Goal: Task Accomplishment & Management: Manage account settings

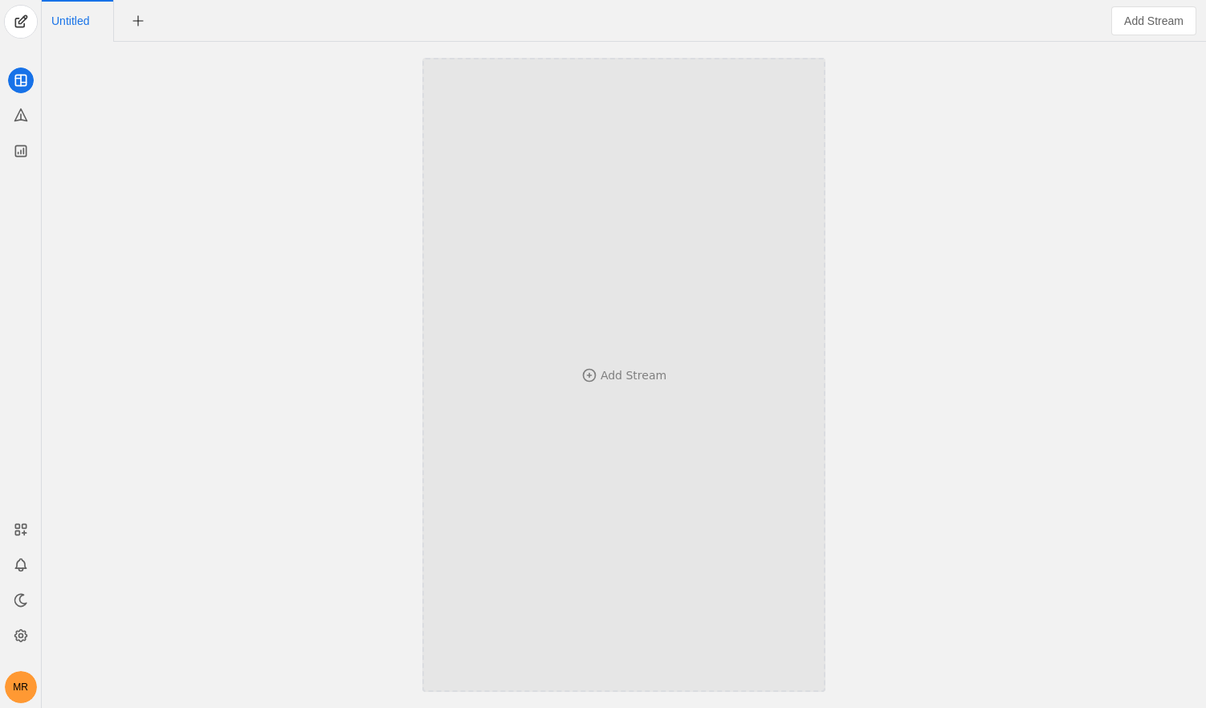
click at [596, 340] on div "Add Stream" at bounding box center [623, 375] width 297 height 476
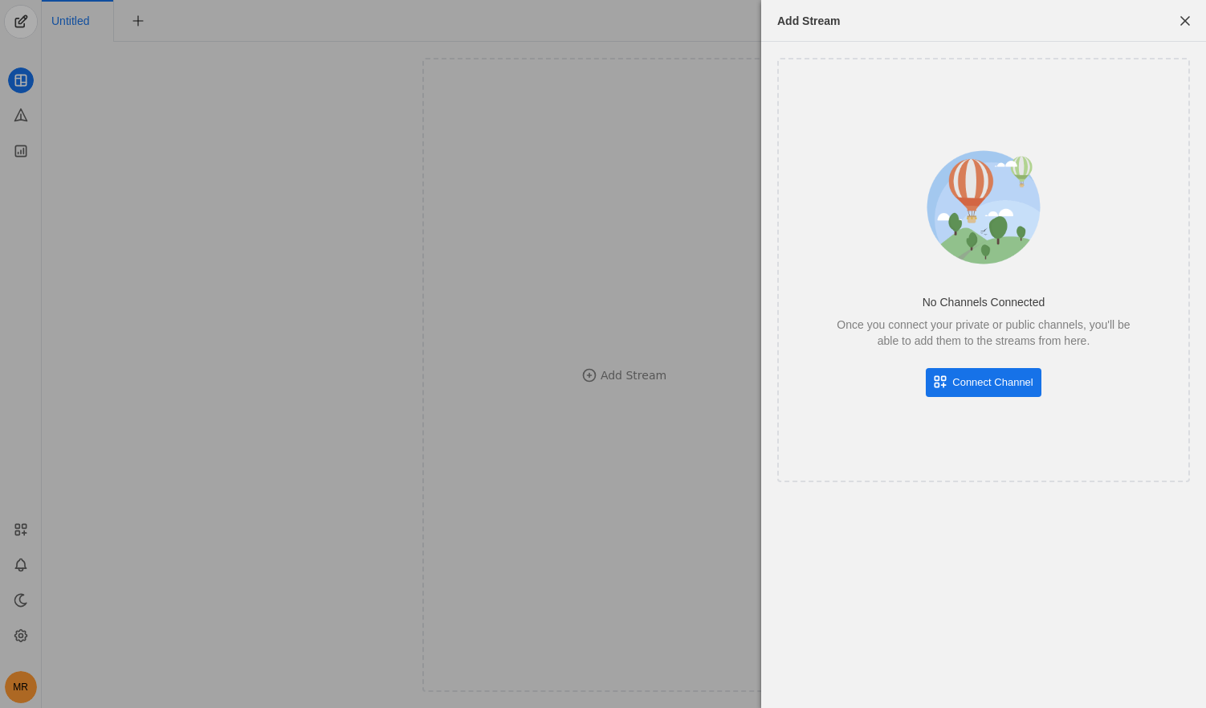
click at [967, 374] on span "Connect Channel" at bounding box center [993, 382] width 80 height 16
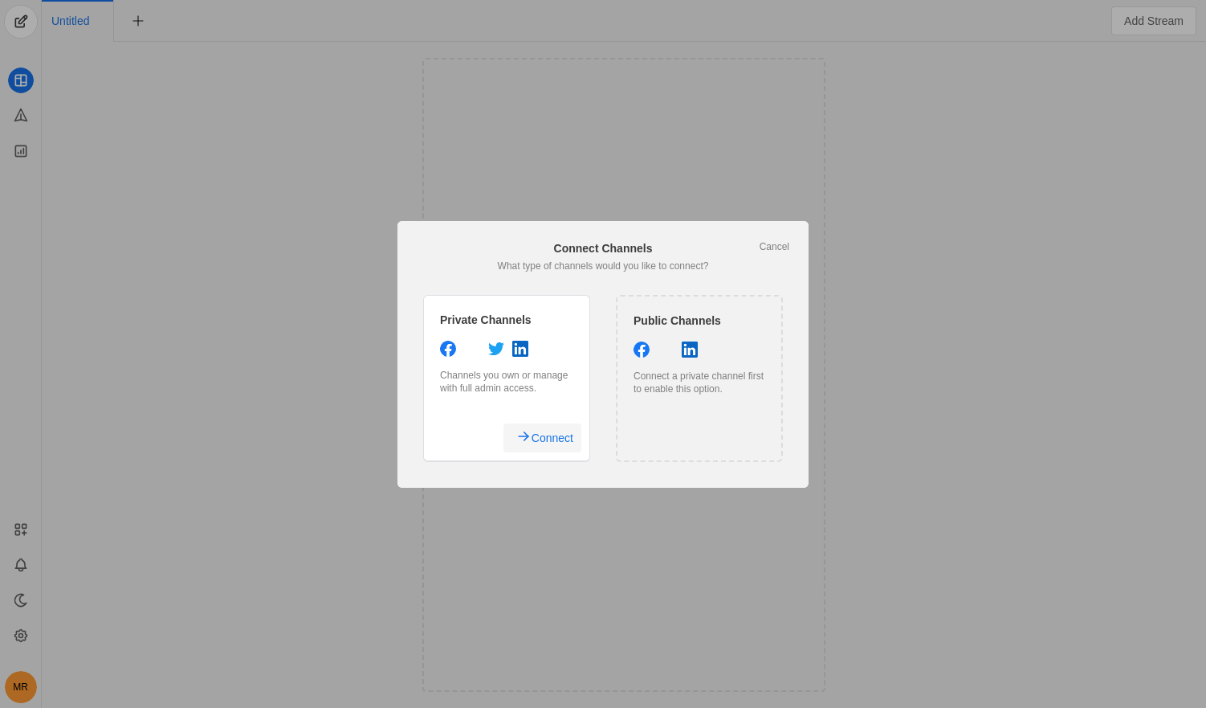
click at [545, 441] on span "Connect" at bounding box center [553, 437] width 42 height 29
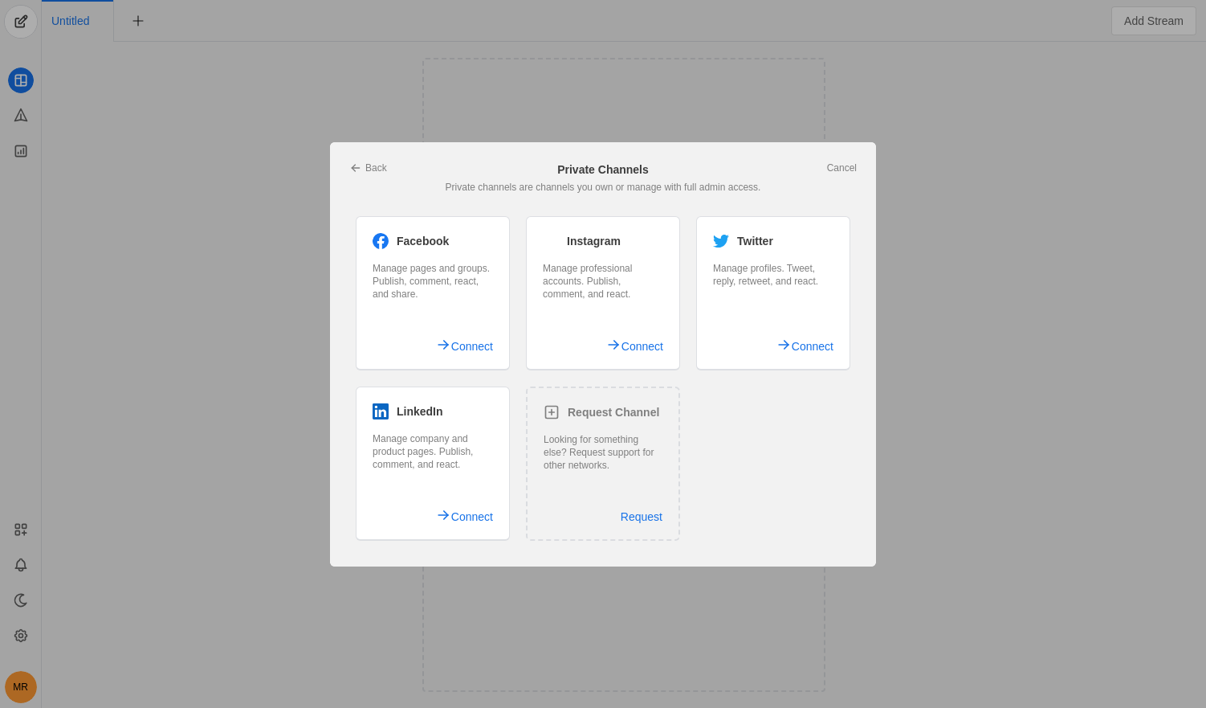
click at [468, 484] on div "LinkedIn Manage company and product pages. Publish, comment, and react. Connect" at bounding box center [433, 463] width 154 height 154
click at [468, 516] on span "Connect" at bounding box center [472, 516] width 42 height 29
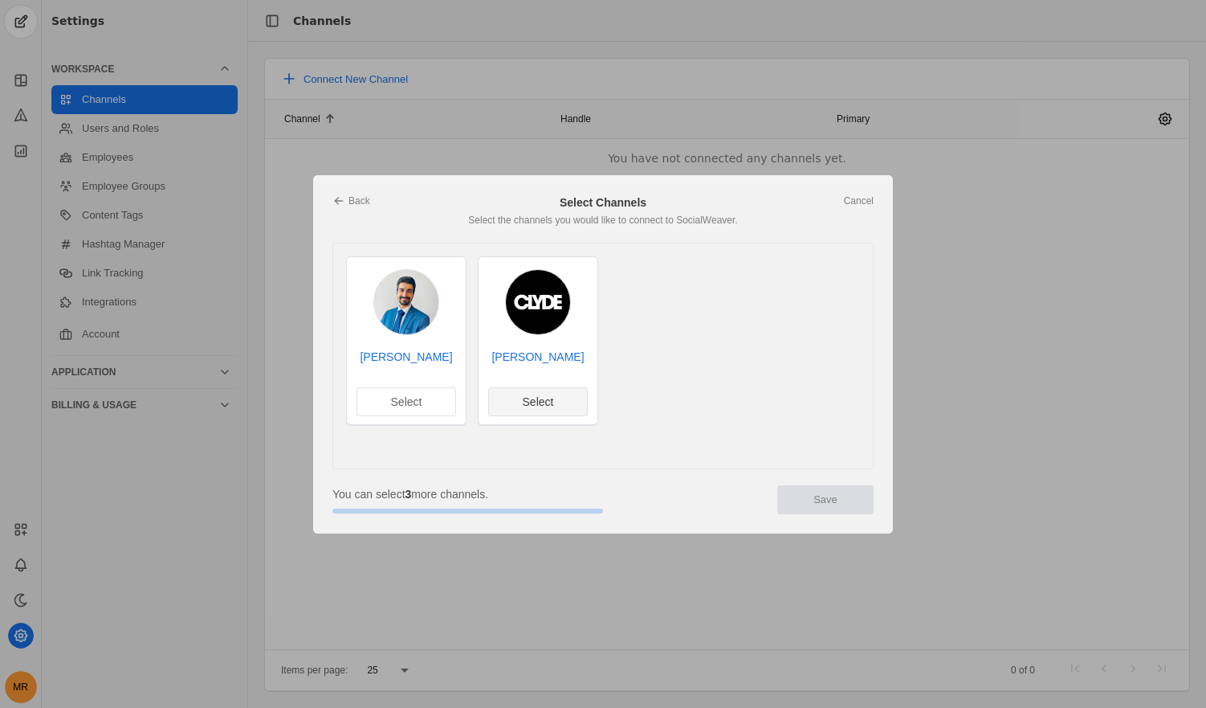
click at [531, 402] on span "Select" at bounding box center [538, 402] width 31 height 16
click at [793, 492] on span "undefined" at bounding box center [825, 499] width 96 height 29
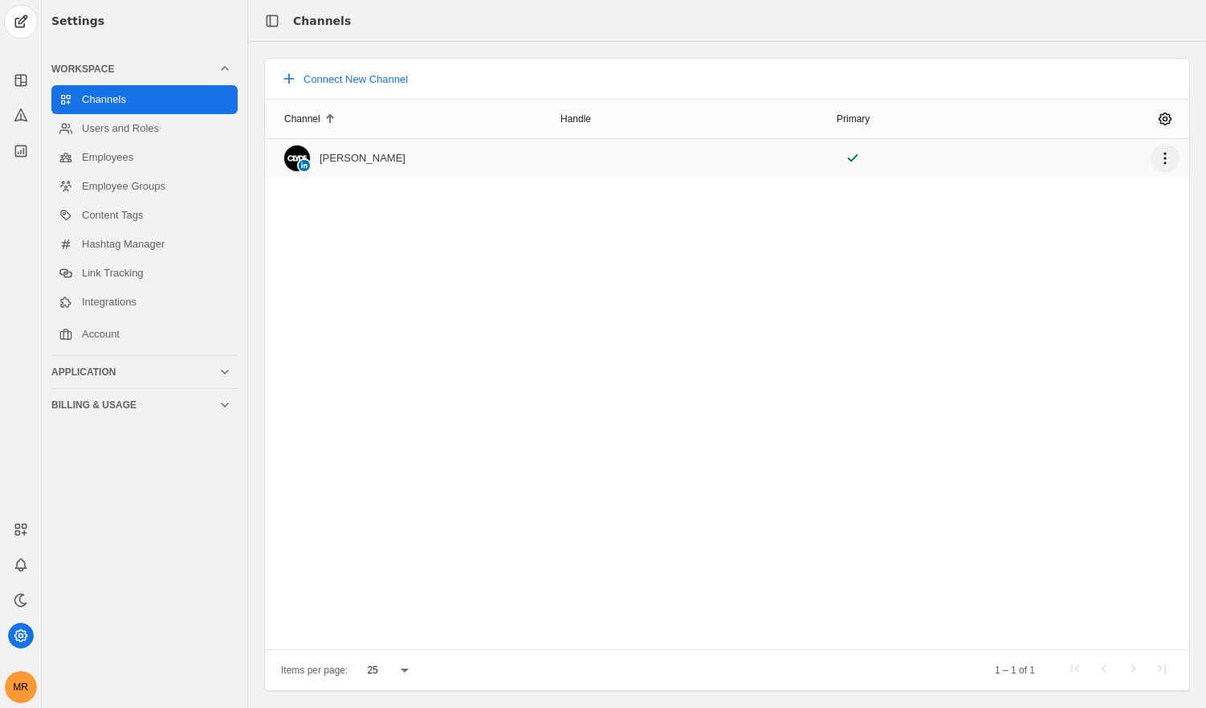
click at [1164, 157] on span "undefined" at bounding box center [1165, 158] width 29 height 29
click at [1164, 157] on div at bounding box center [603, 354] width 1206 height 708
click at [407, 157] on mat-cell "CLYDE" at bounding box center [409, 158] width 289 height 39
click at [172, 364] on div "Application" at bounding box center [141, 372] width 180 height 32
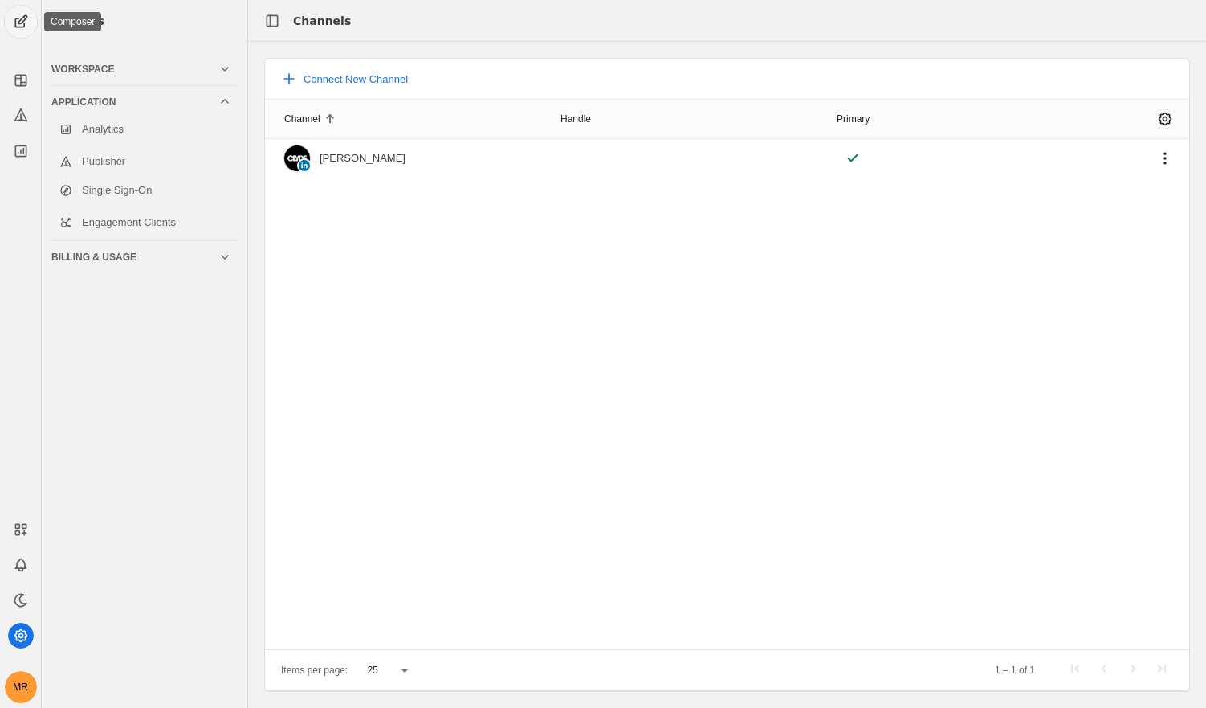
click at [15, 27] on span "undefined" at bounding box center [21, 22] width 32 height 32
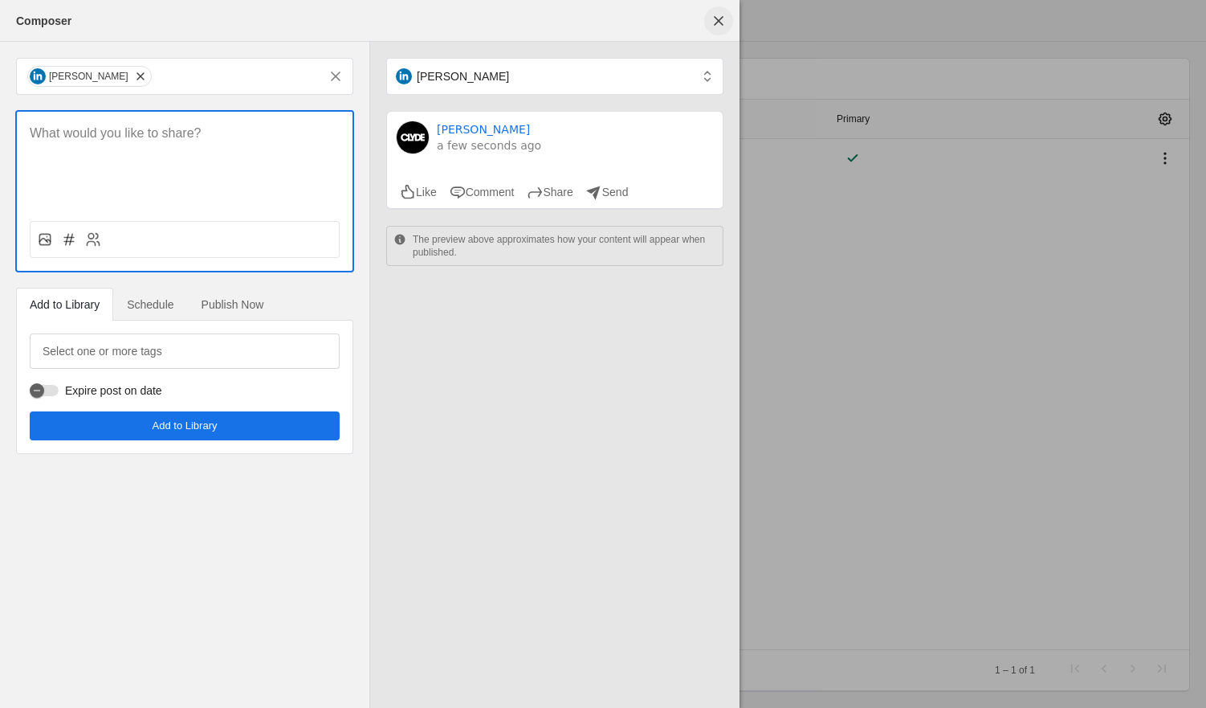
click at [724, 24] on span "undefined" at bounding box center [718, 20] width 29 height 29
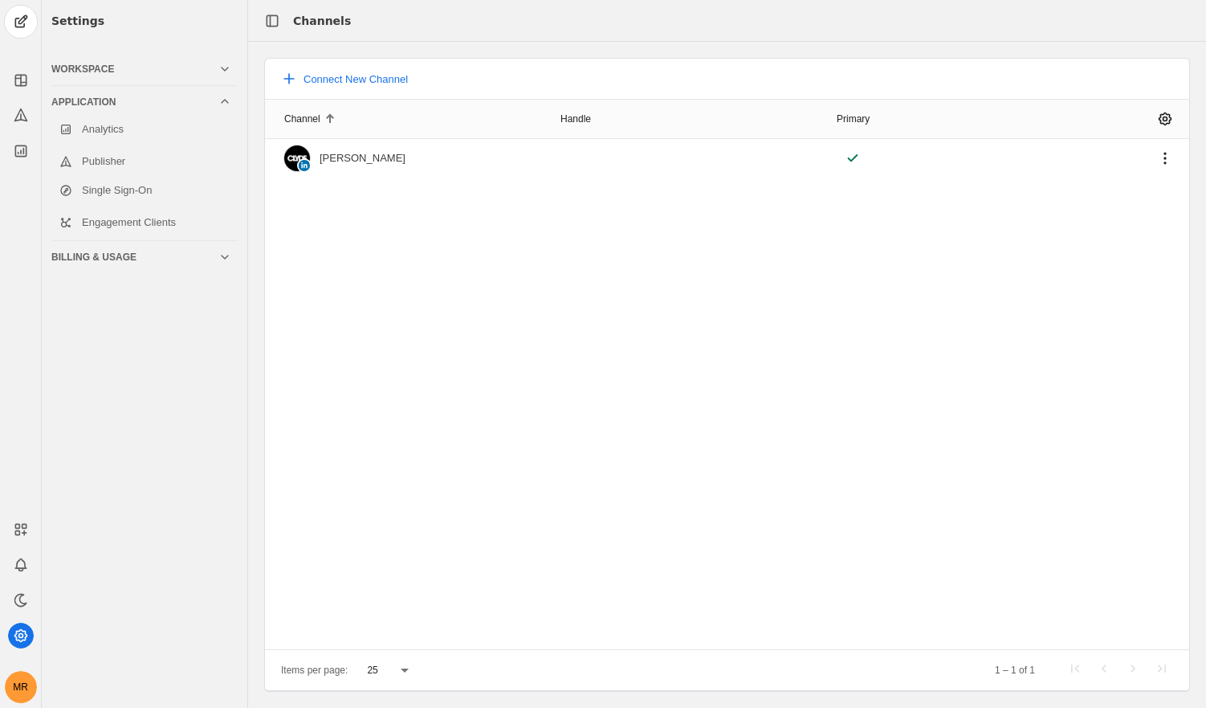
click at [160, 69] on div "Workspace" at bounding box center [134, 69] width 167 height 13
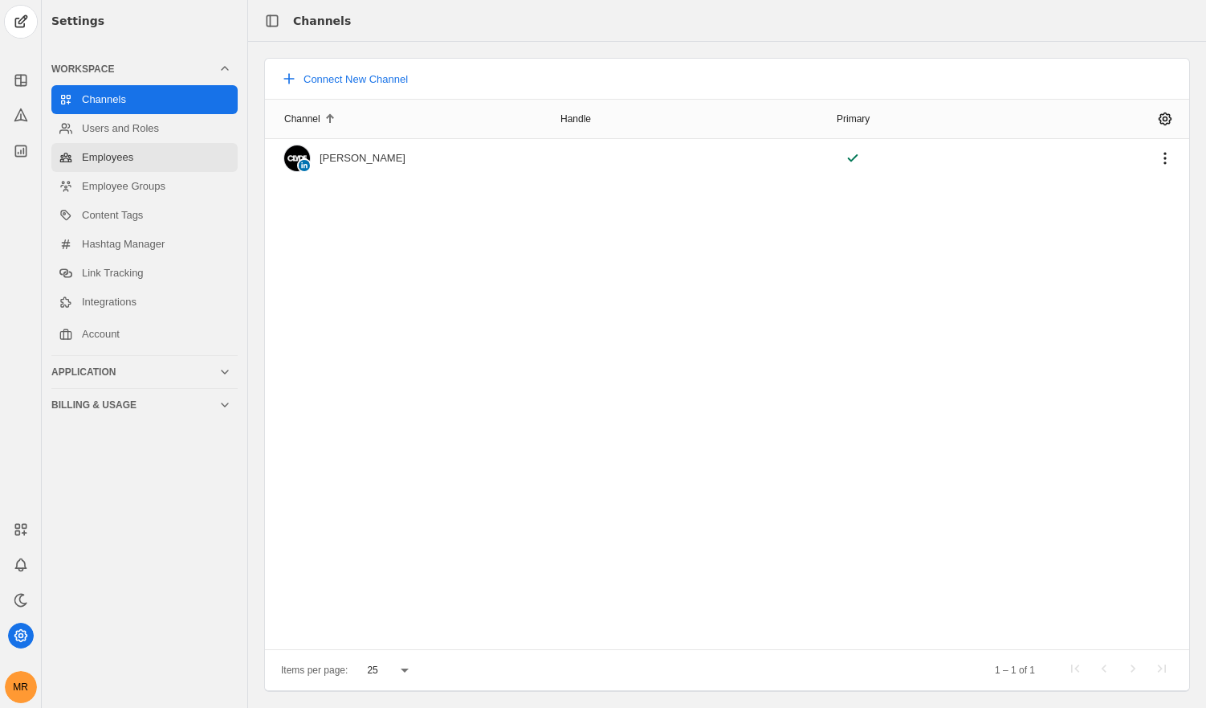
click at [167, 166] on link "Employees" at bounding box center [144, 157] width 186 height 29
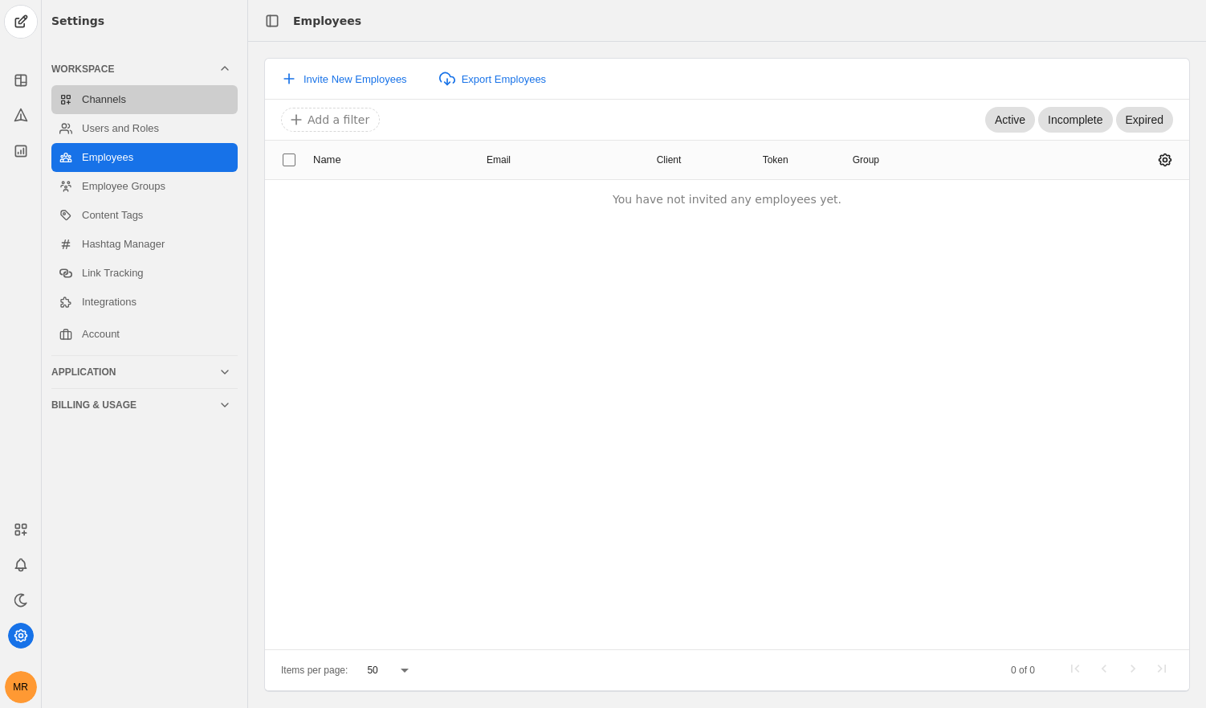
click at [141, 99] on link "Channels" at bounding box center [144, 99] width 186 height 29
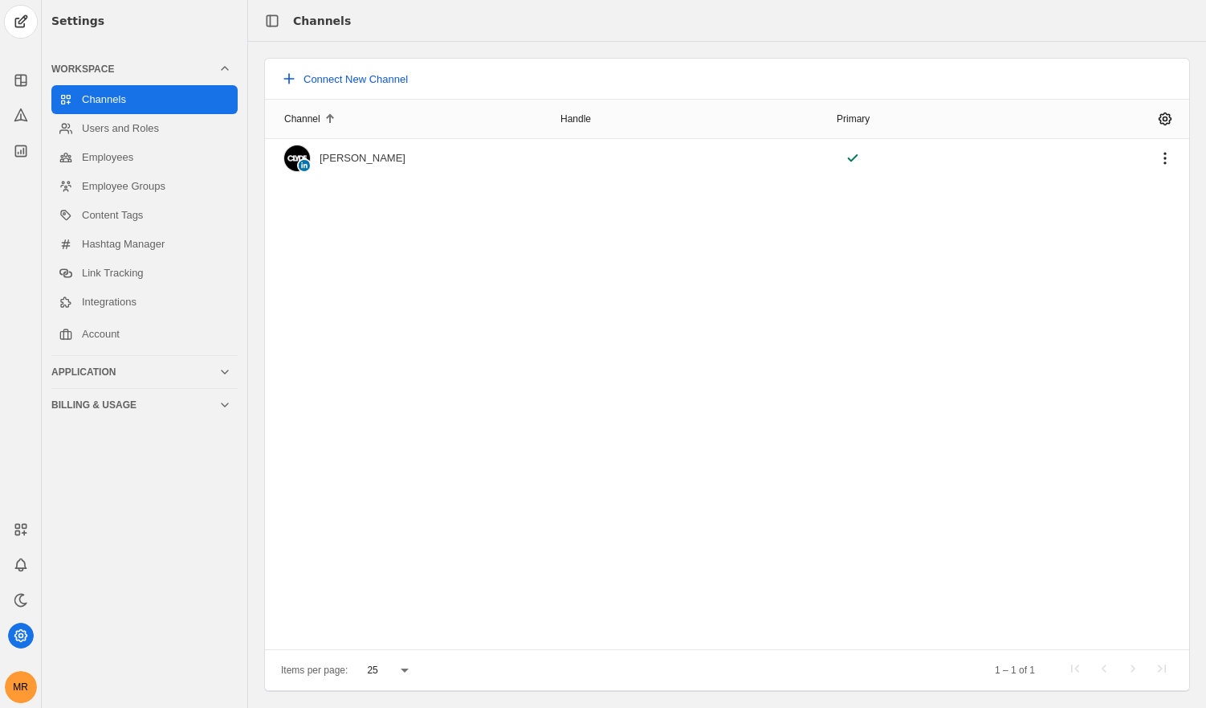
click at [319, 75] on span "Connect New Channel" at bounding box center [356, 79] width 104 height 12
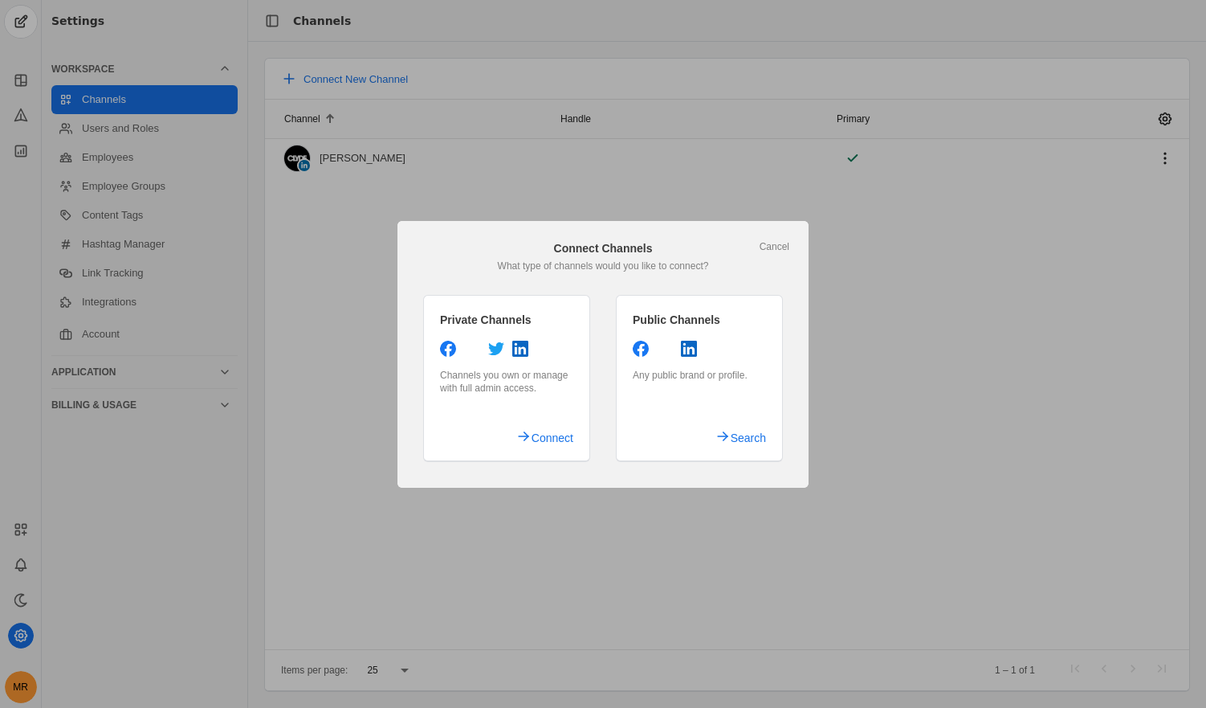
click at [450, 100] on div at bounding box center [603, 354] width 1206 height 708
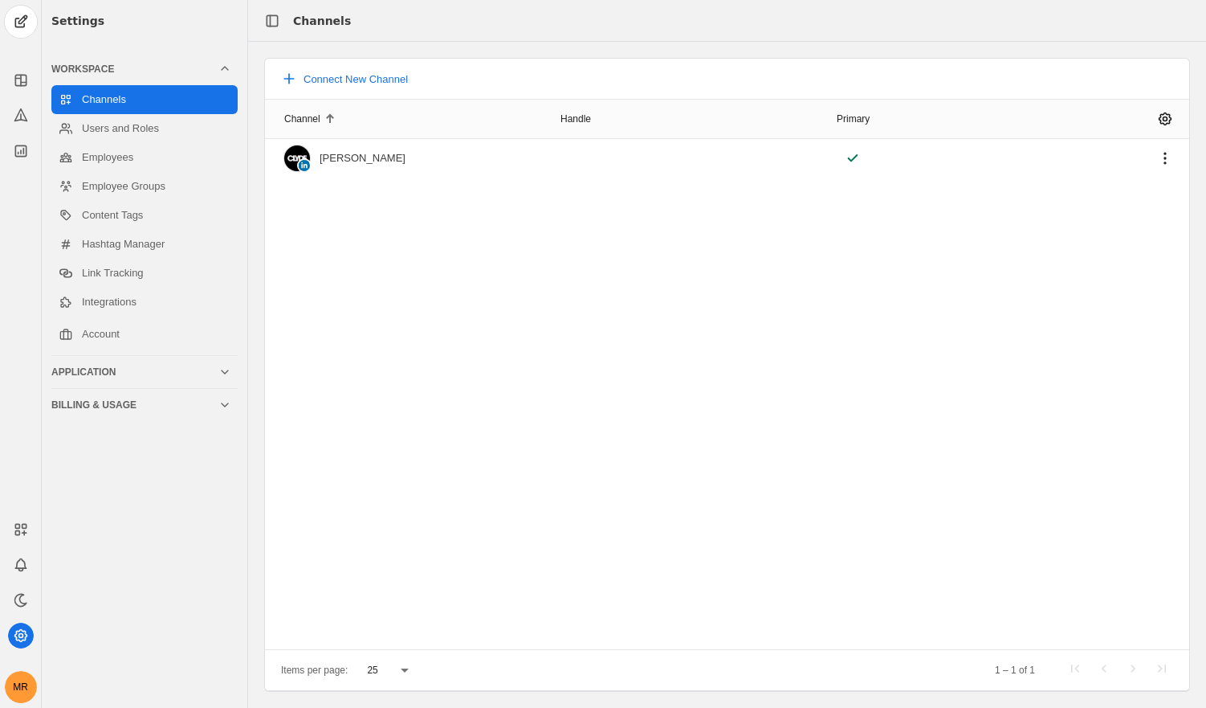
click at [411, 317] on div "Channel Handle Primary CLYDE" at bounding box center [727, 374] width 924 height 550
click at [100, 153] on link "Employees" at bounding box center [144, 157] width 186 height 29
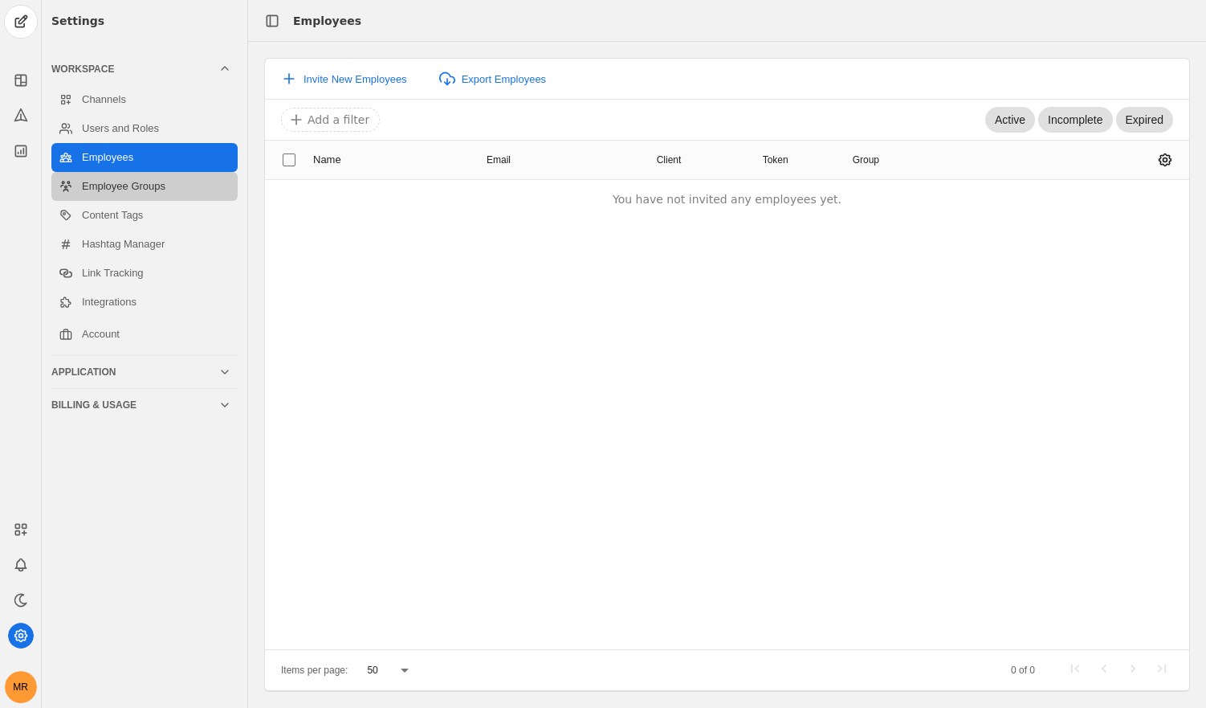
click at [175, 183] on link "Employee Groups" at bounding box center [144, 186] width 186 height 29
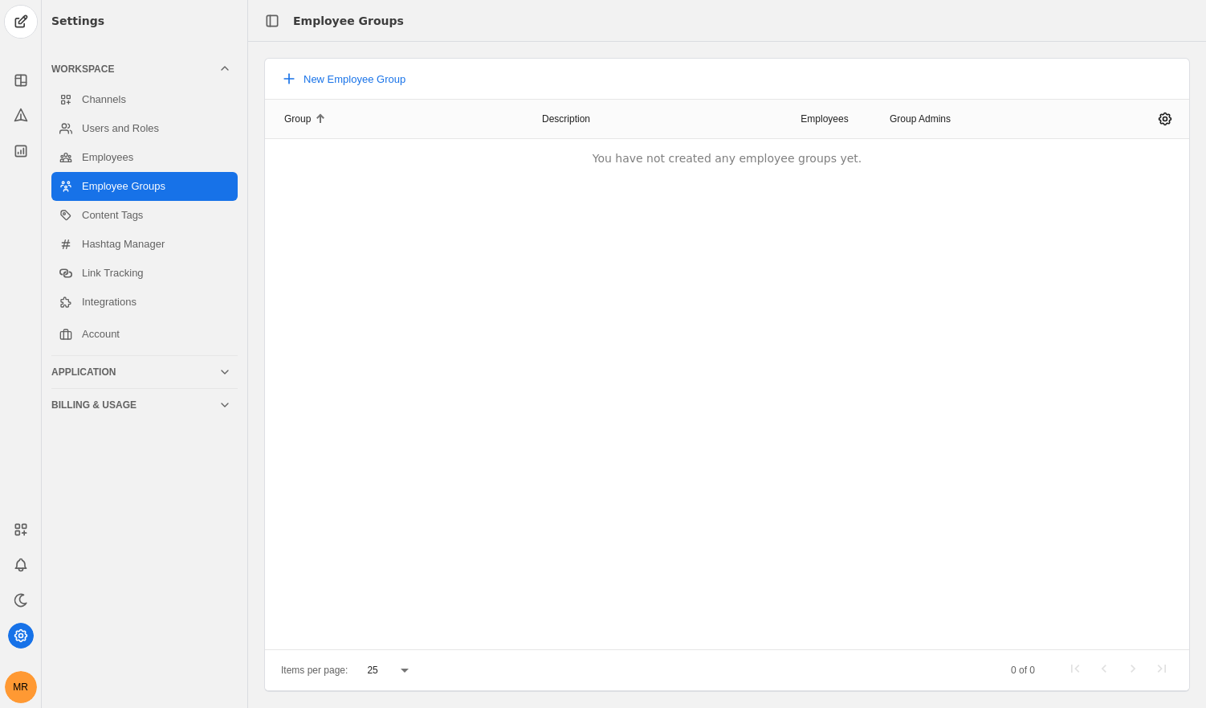
click at [165, 317] on div "Channels Users and Roles Employees Employee Groups Content Tags Hashtag Manager…" at bounding box center [144, 217] width 186 height 270
click at [163, 306] on link "Integrations" at bounding box center [144, 302] width 186 height 29
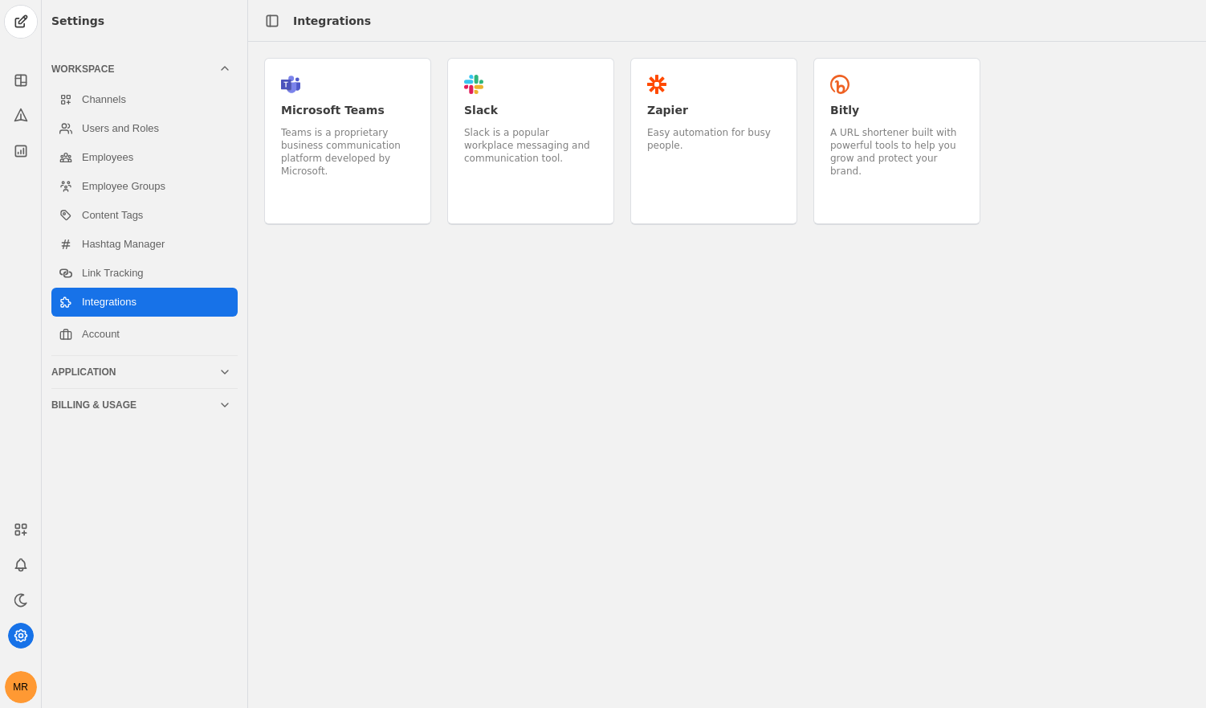
click at [516, 146] on div "Slack is a popular workplace messaging and communication tool." at bounding box center [530, 145] width 133 height 39
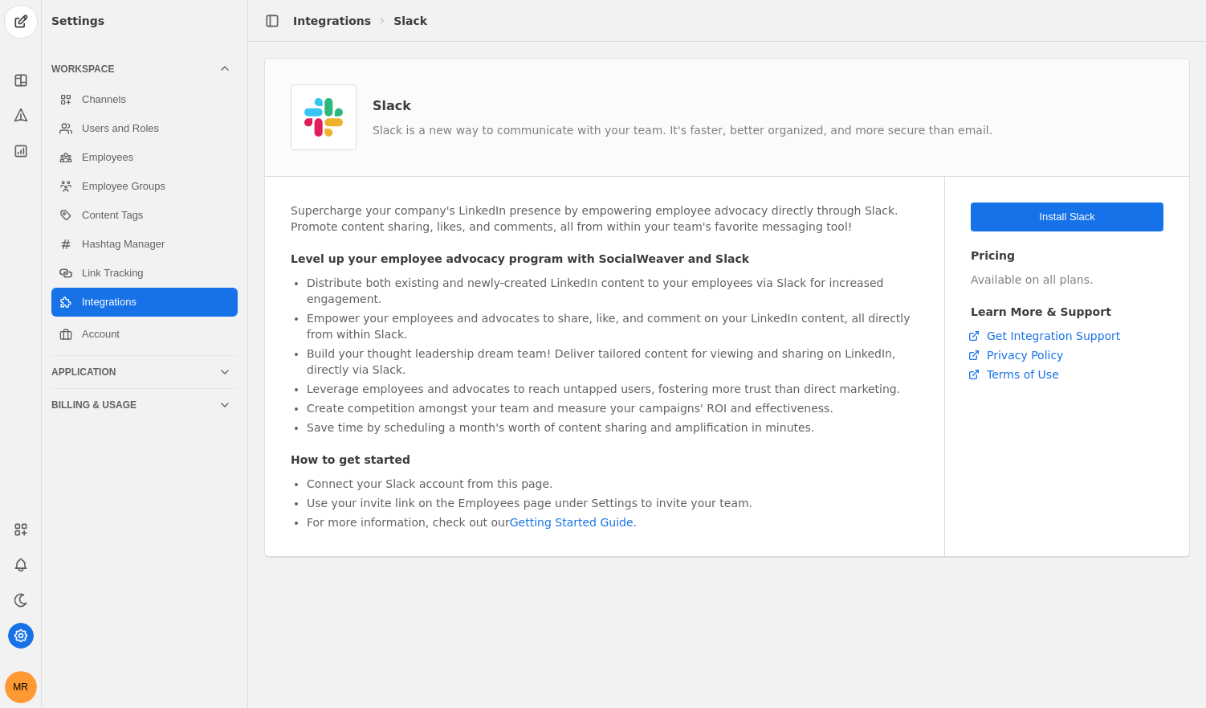
click at [1005, 214] on span "undefined" at bounding box center [1067, 216] width 193 height 29
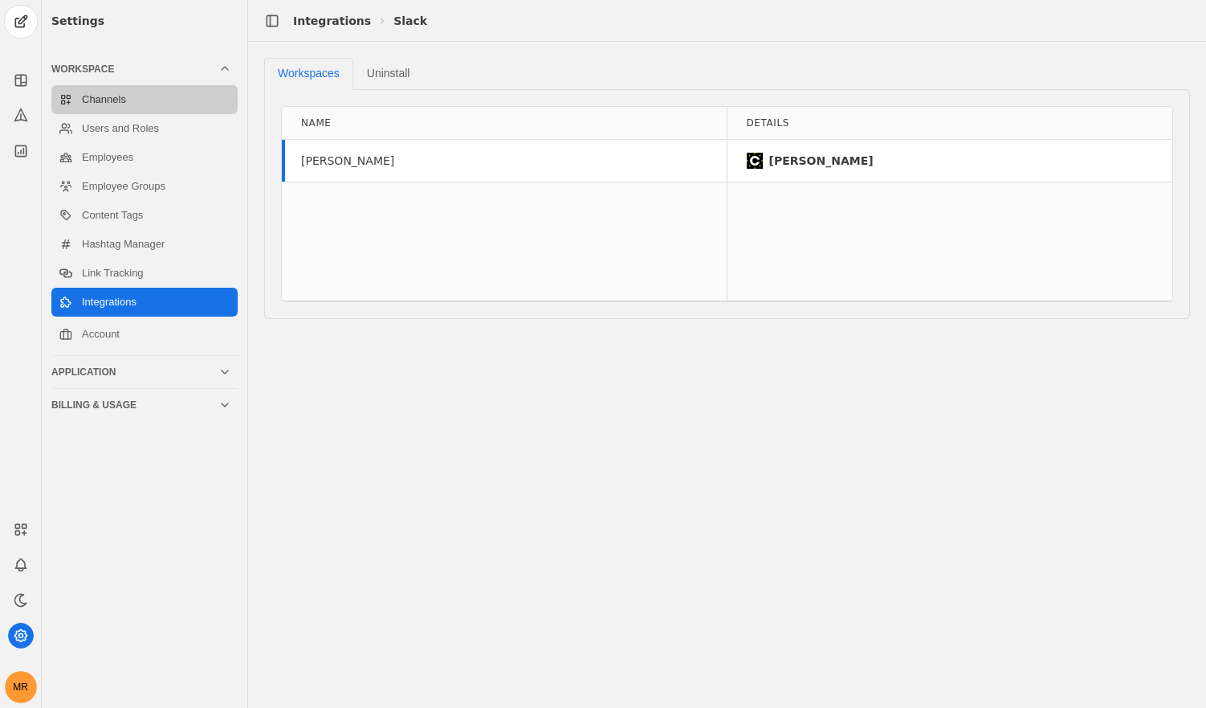
click at [177, 109] on link "Channels" at bounding box center [144, 99] width 186 height 29
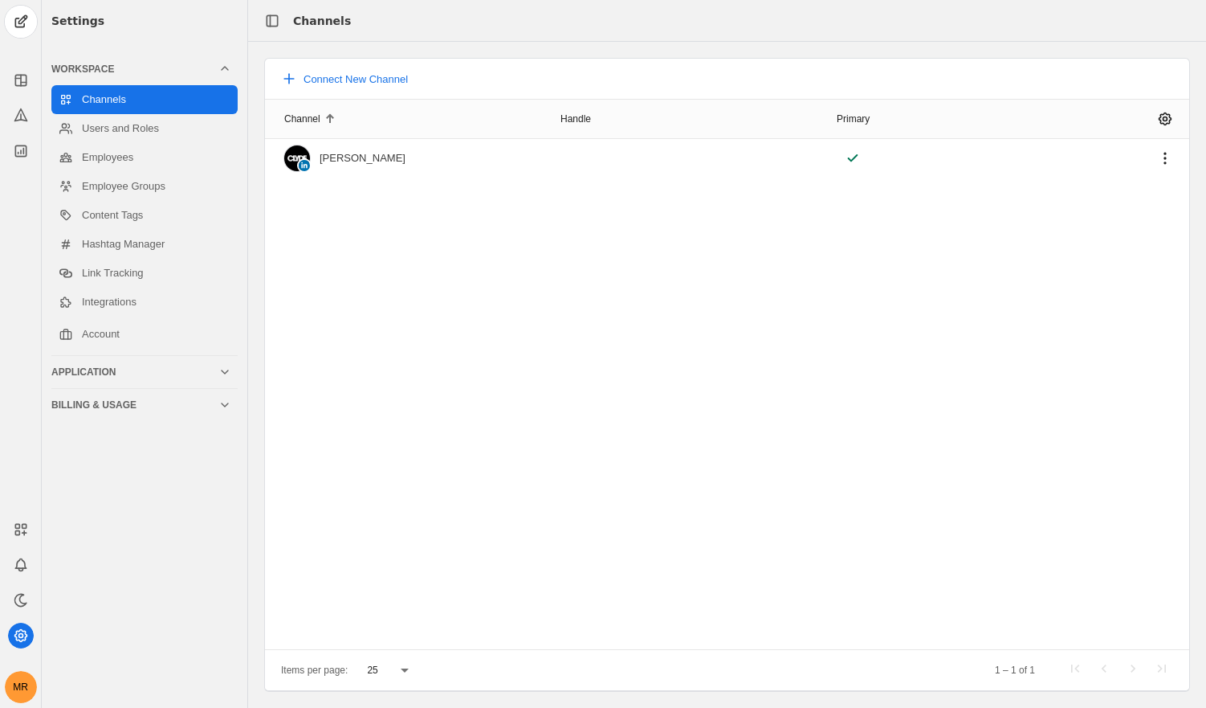
click at [177, 370] on div "Application" at bounding box center [134, 371] width 167 height 13
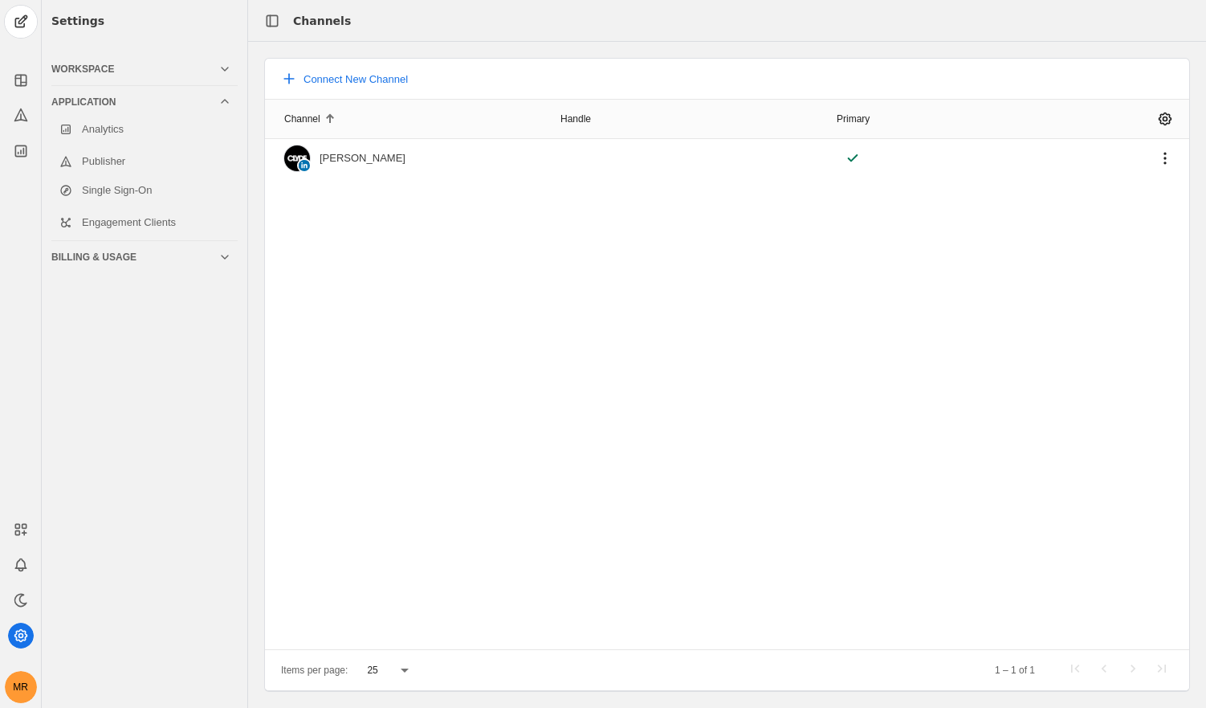
click at [163, 257] on div "Billing & Usage" at bounding box center [134, 257] width 167 height 13
click at [174, 63] on div "Workspace" at bounding box center [134, 69] width 167 height 13
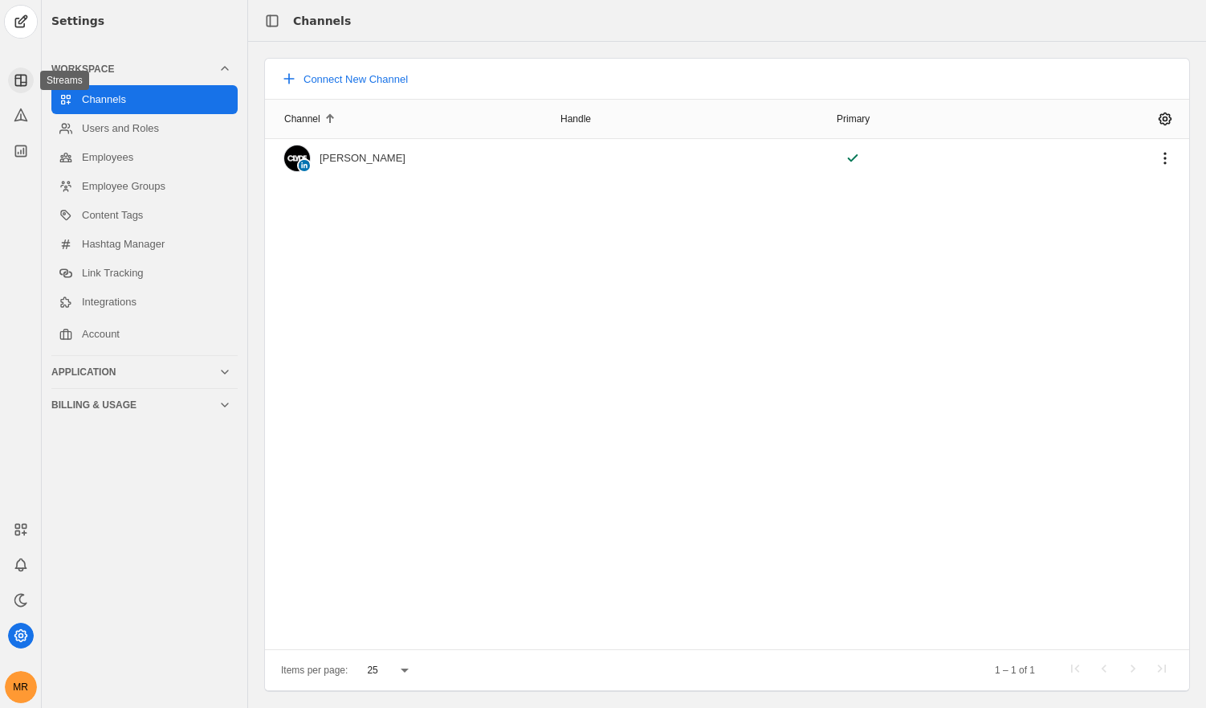
click at [21, 77] on icon at bounding box center [21, 80] width 0 height 10
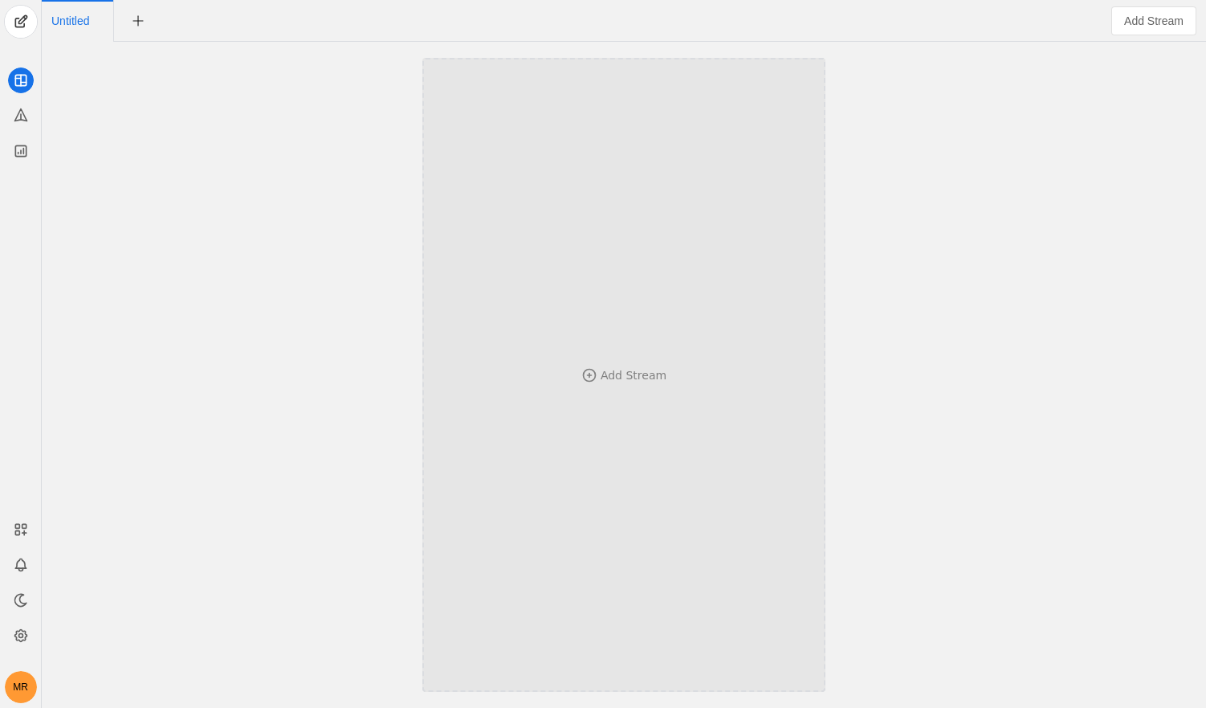
click at [530, 331] on div "Add Stream" at bounding box center [623, 375] width 297 height 476
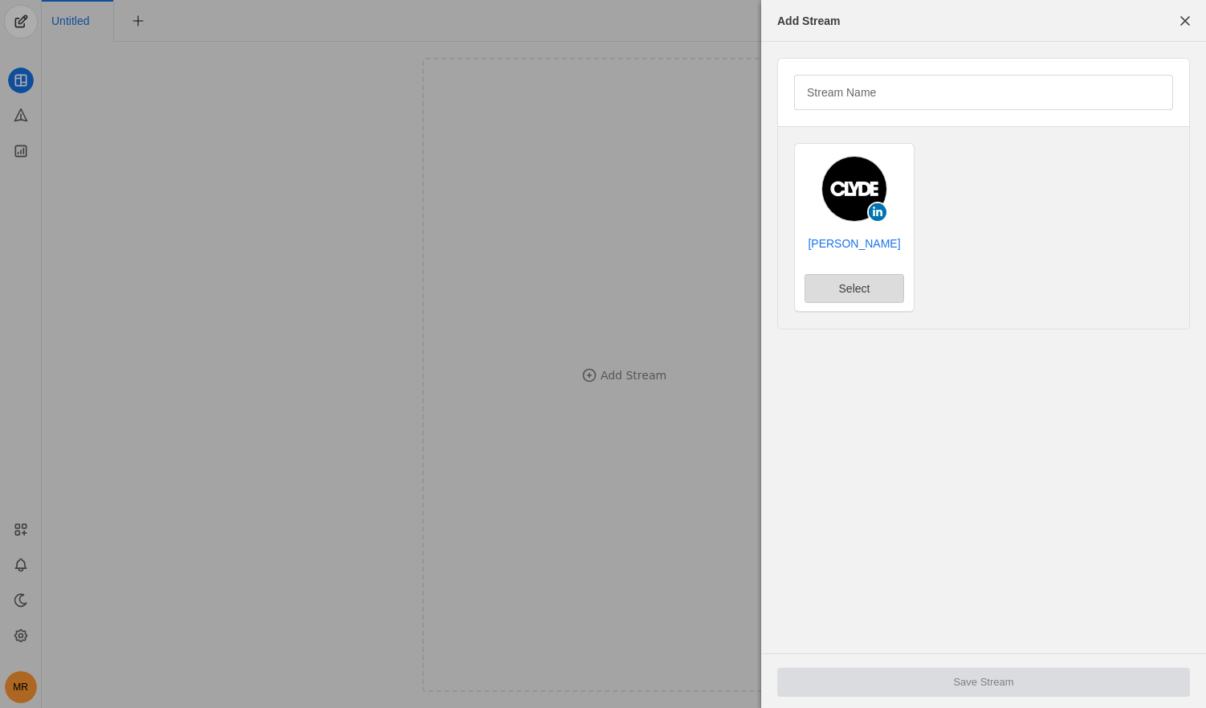
click at [875, 288] on span "undefined" at bounding box center [855, 288] width 98 height 27
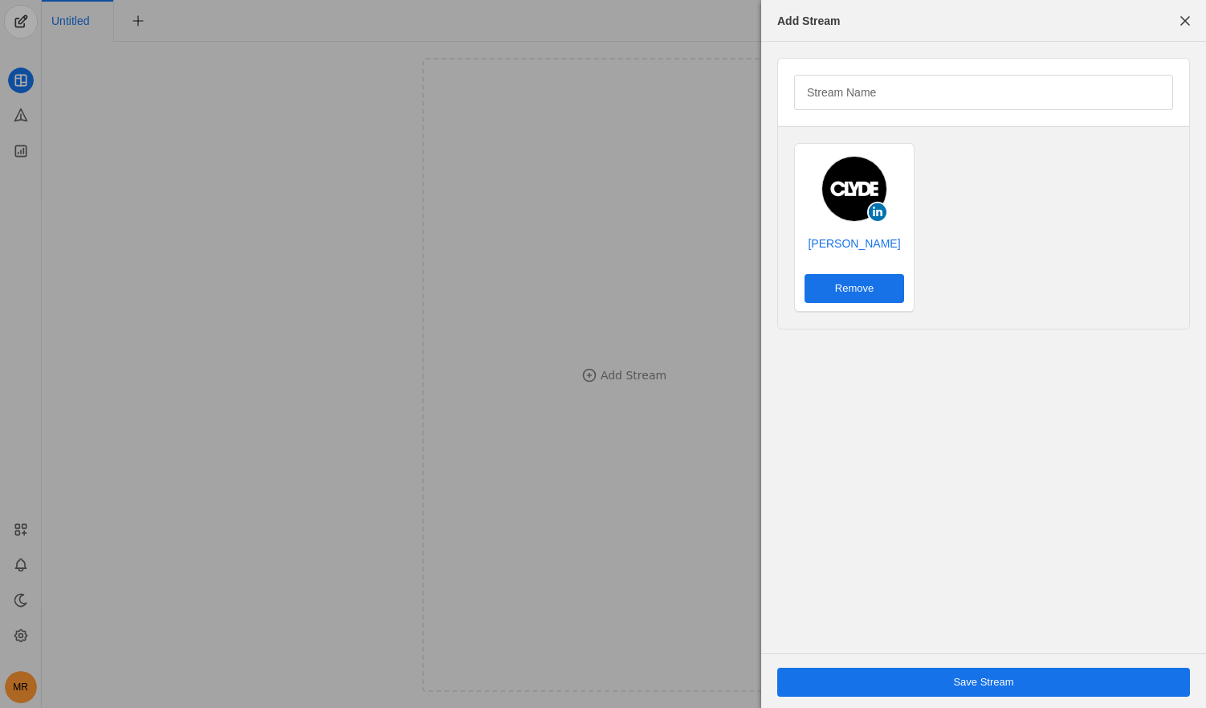
click at [970, 677] on span "Save Stream" at bounding box center [983, 682] width 60 height 16
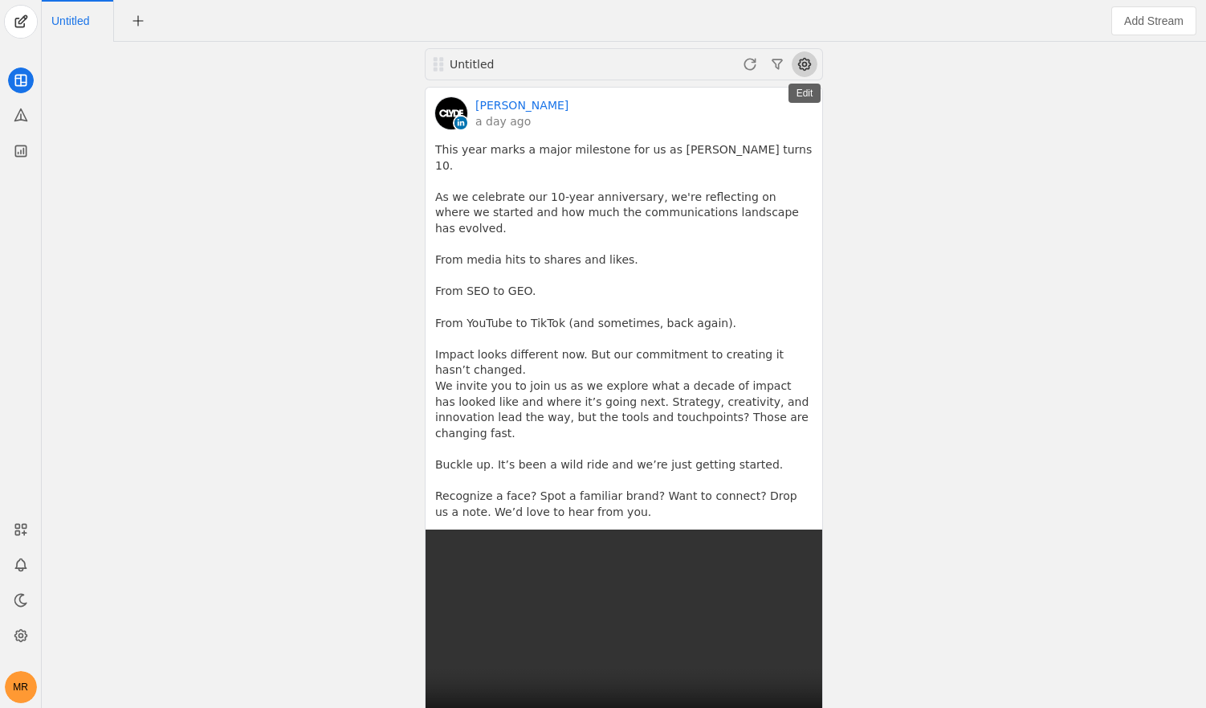
click at [798, 63] on span at bounding box center [805, 64] width 26 height 26
click at [805, 63] on div at bounding box center [603, 354] width 1206 height 708
click at [494, 60] on div "Untitled" at bounding box center [545, 64] width 191 height 16
click at [475, 66] on div "Untitled" at bounding box center [545, 64] width 191 height 16
click at [22, 643] on icon at bounding box center [21, 635] width 16 height 16
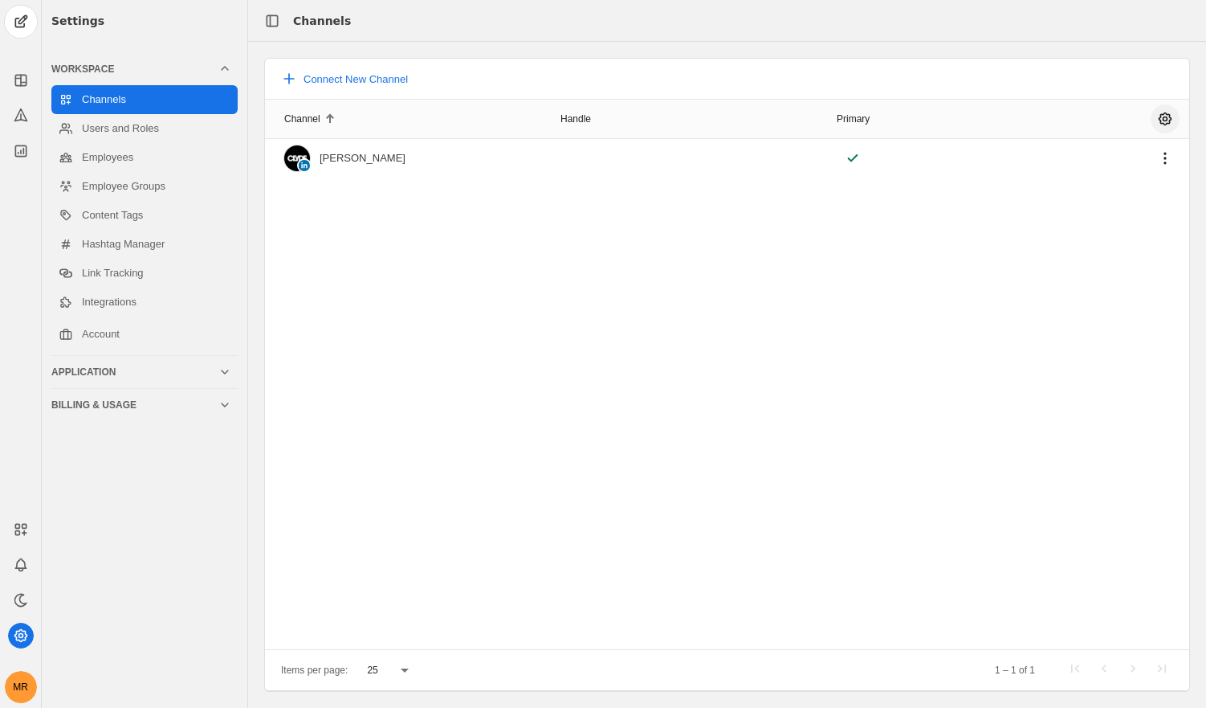
click at [1158, 120] on span "undefined" at bounding box center [1165, 118] width 29 height 29
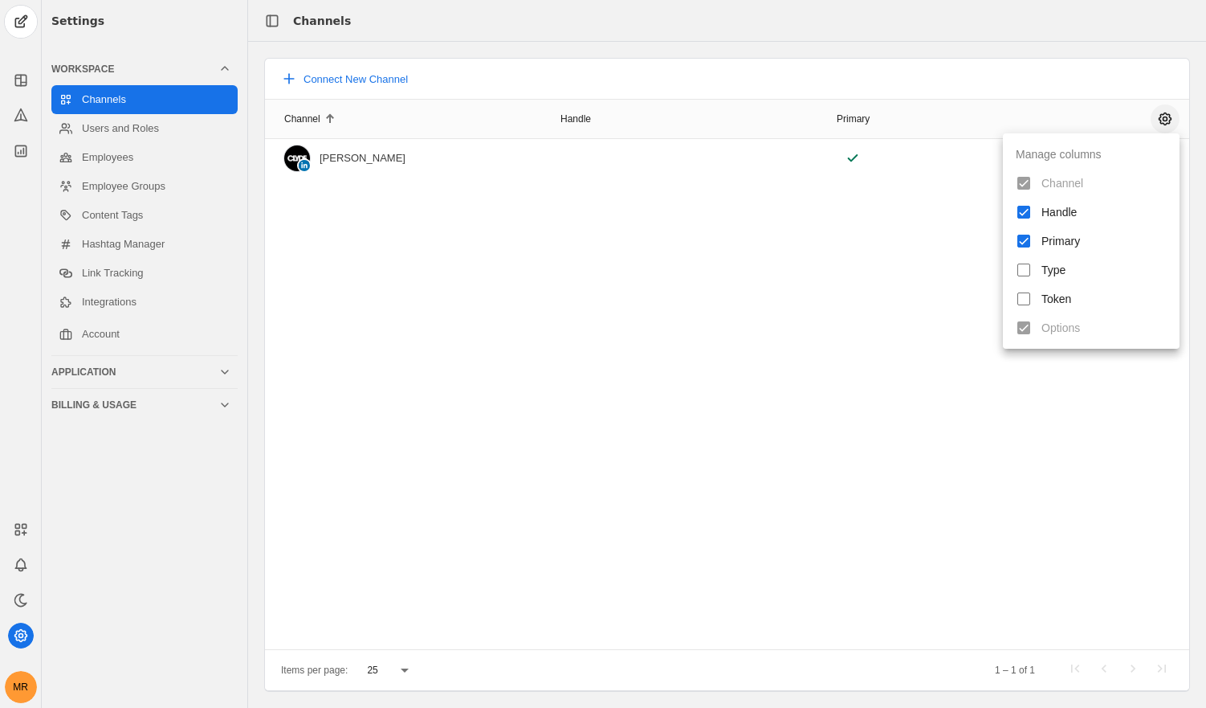
click at [1158, 120] on div at bounding box center [603, 354] width 1206 height 708
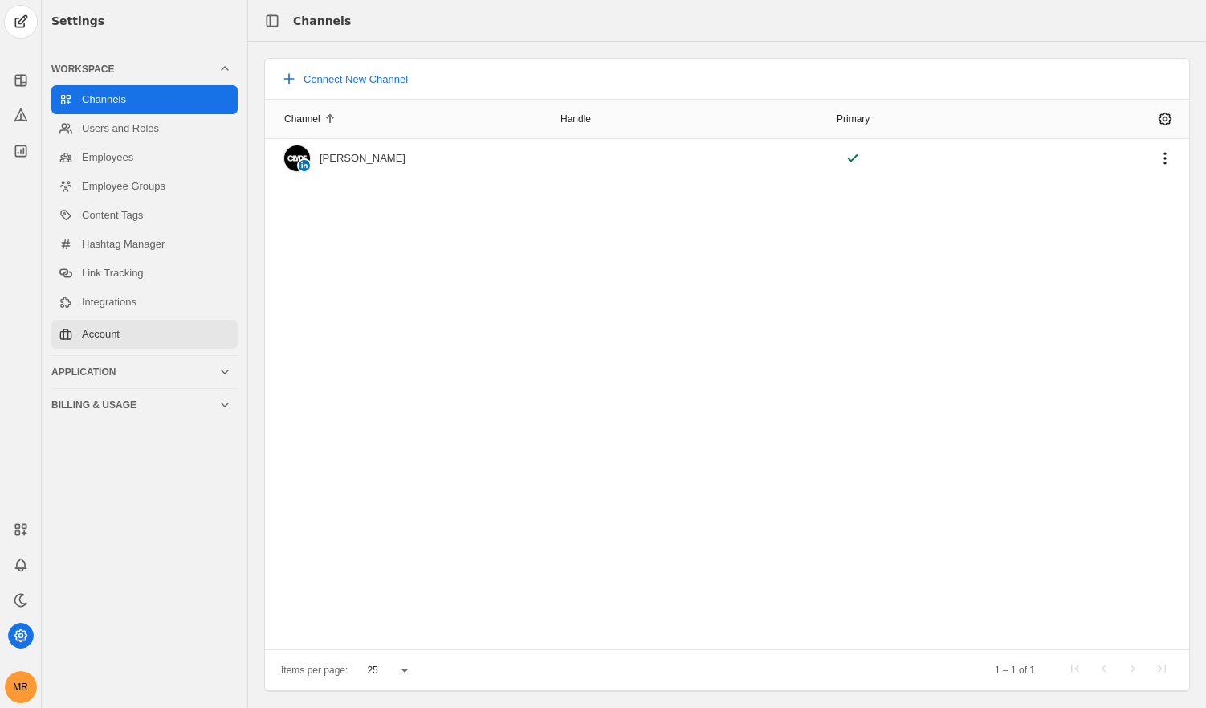
click at [169, 337] on link "Account" at bounding box center [144, 334] width 186 height 29
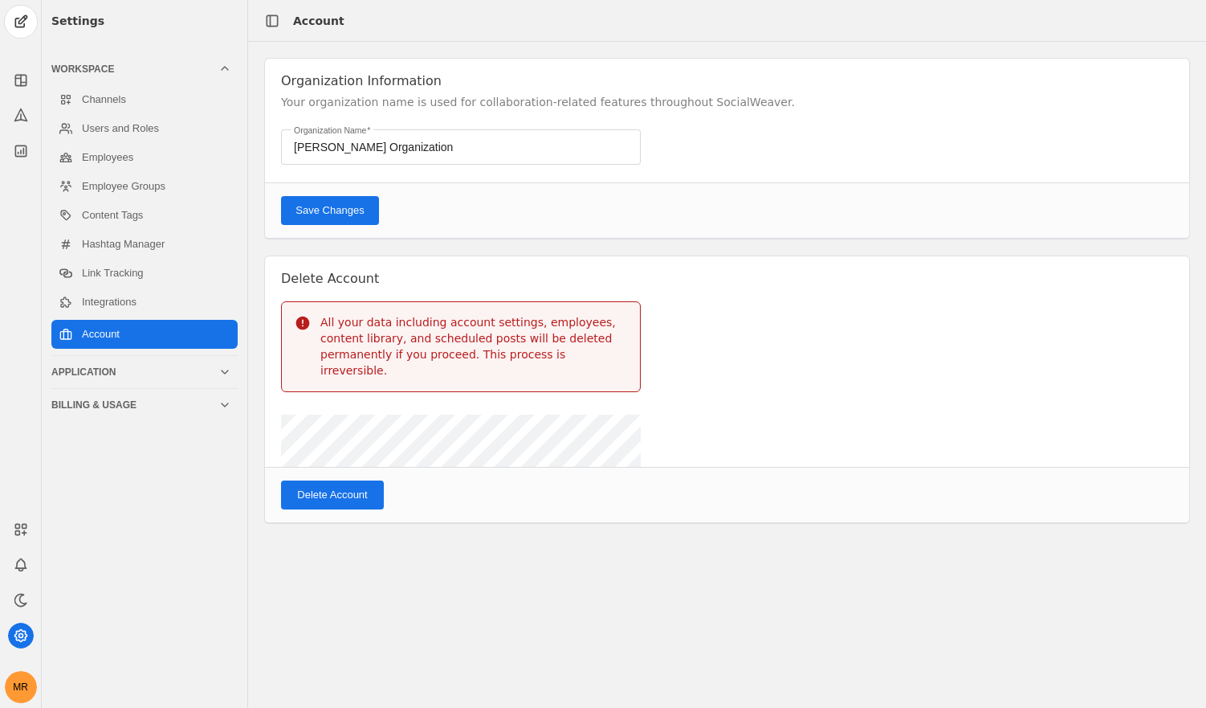
click at [496, 173] on div at bounding box center [461, 174] width 360 height 18
click at [416, 146] on input "Matteo Roberts's Organization" at bounding box center [462, 146] width 337 height 19
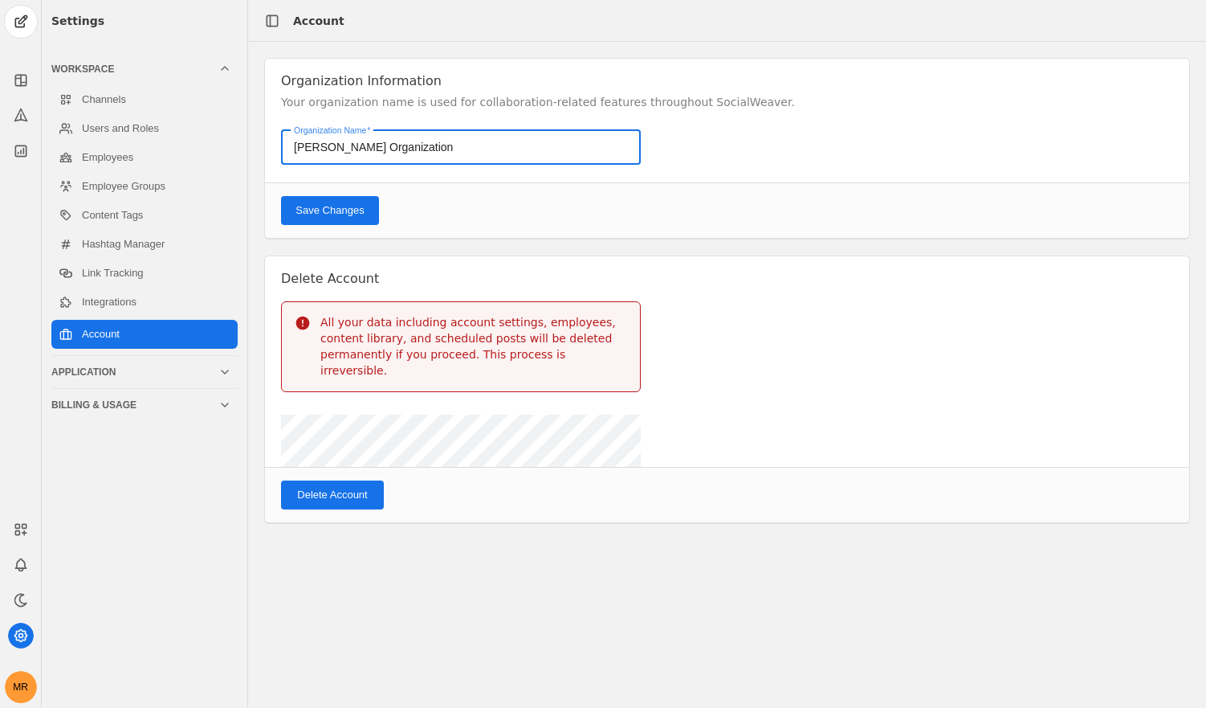
drag, startPoint x: 448, startPoint y: 146, endPoint x: 73, endPoint y: 123, distance: 375.8
click at [294, 137] on input "Matteo Roberts's Organization" at bounding box center [462, 146] width 337 height 19
type input "CLYDE"
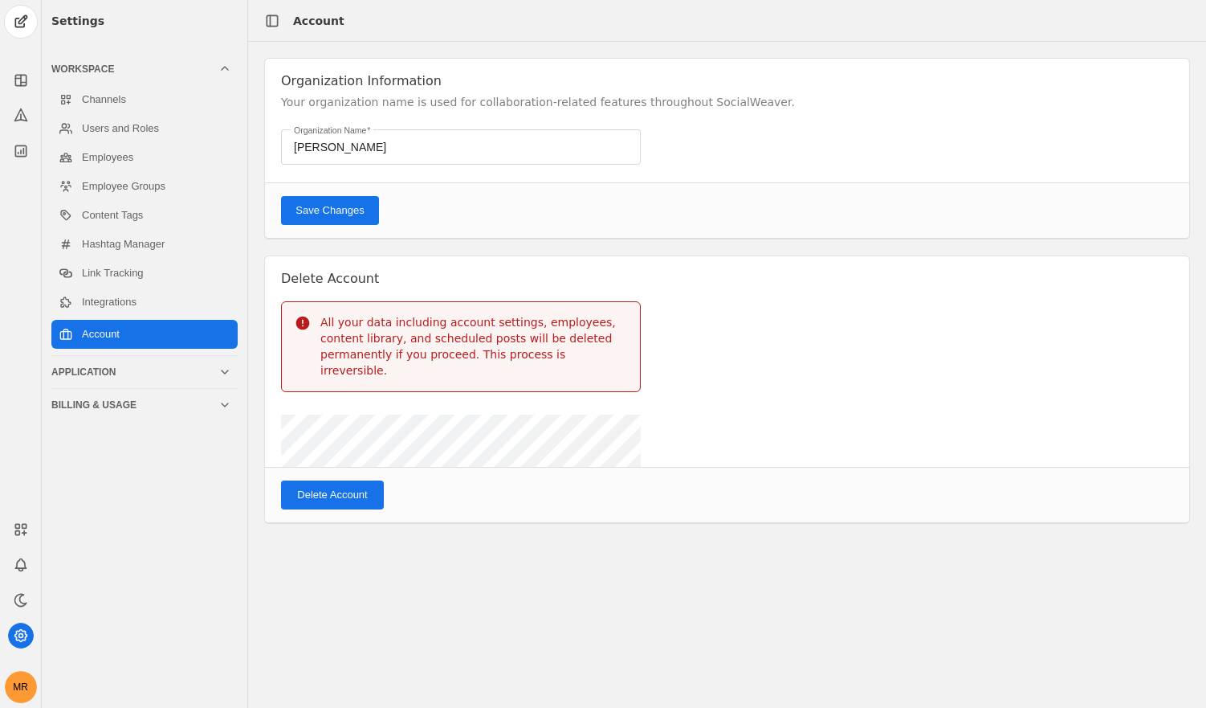
click at [349, 211] on span "Save Changes" at bounding box center [330, 210] width 68 height 16
click at [112, 378] on div "Application" at bounding box center [141, 372] width 180 height 32
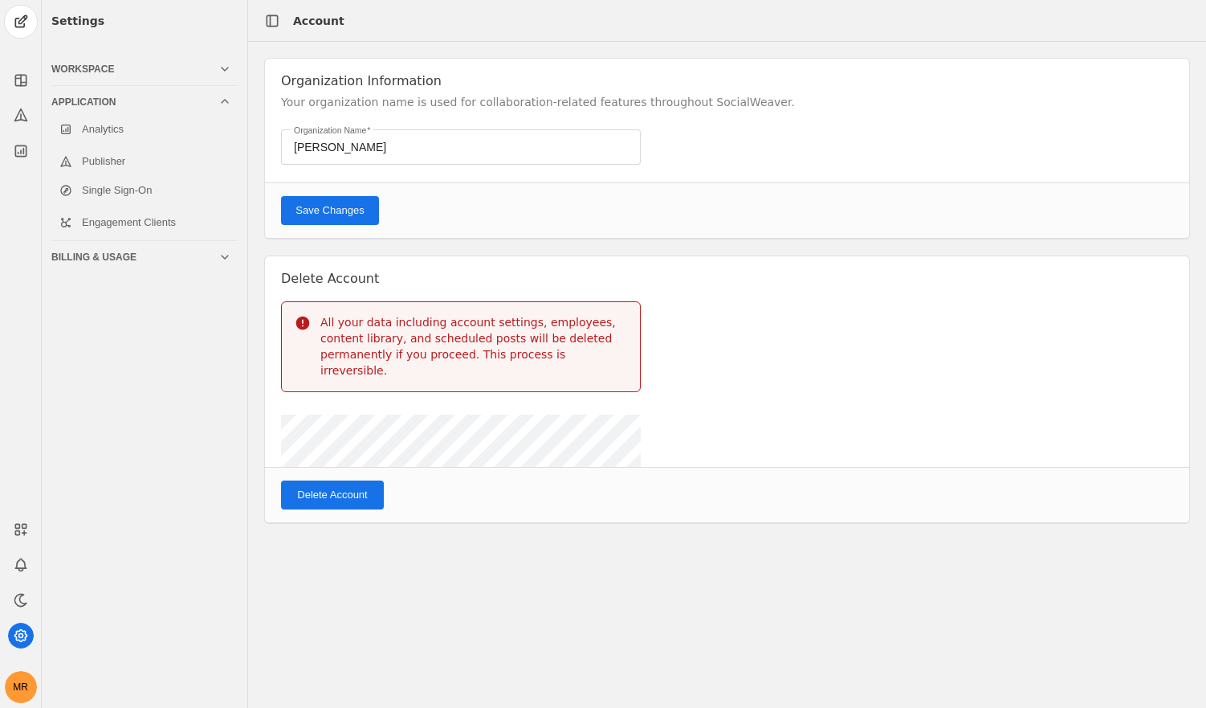
click at [141, 260] on div "Billing & Usage" at bounding box center [134, 257] width 167 height 13
click at [129, 106] on div "Application" at bounding box center [134, 102] width 167 height 13
click at [129, 179] on link "Single Sign-On" at bounding box center [144, 190] width 186 height 29
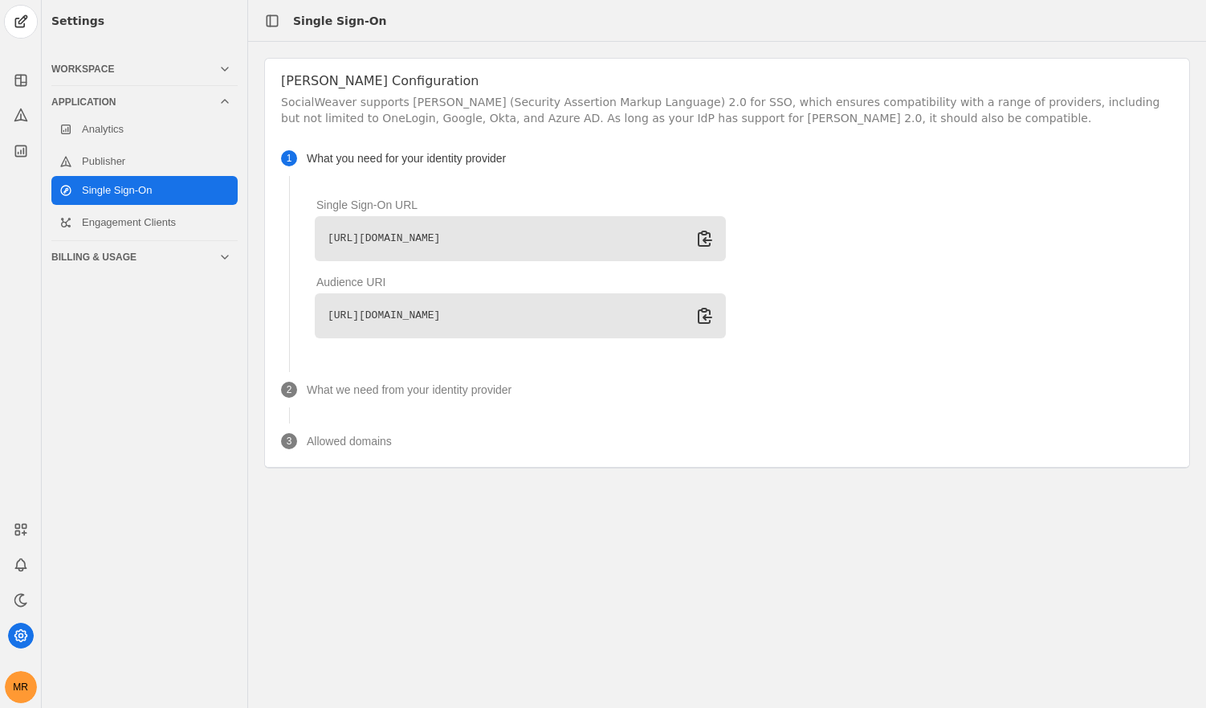
click at [86, 75] on div "Workspace" at bounding box center [134, 69] width 167 height 13
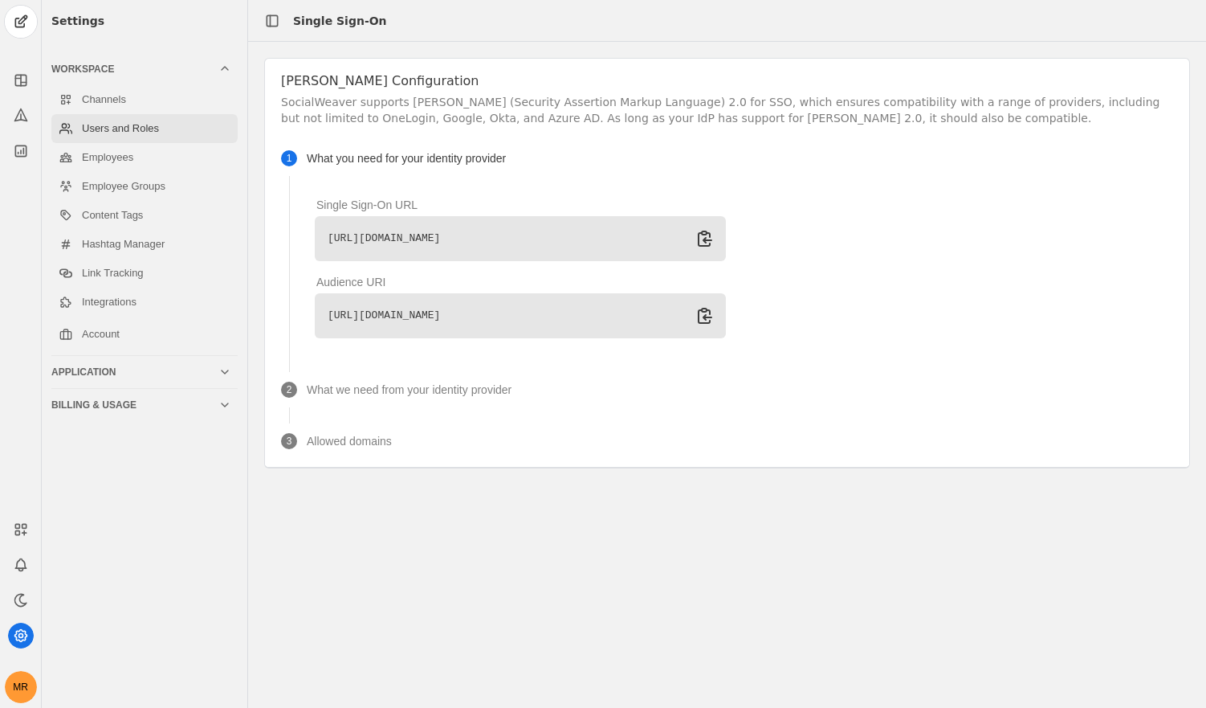
click at [116, 121] on link "Users and Roles" at bounding box center [144, 128] width 186 height 29
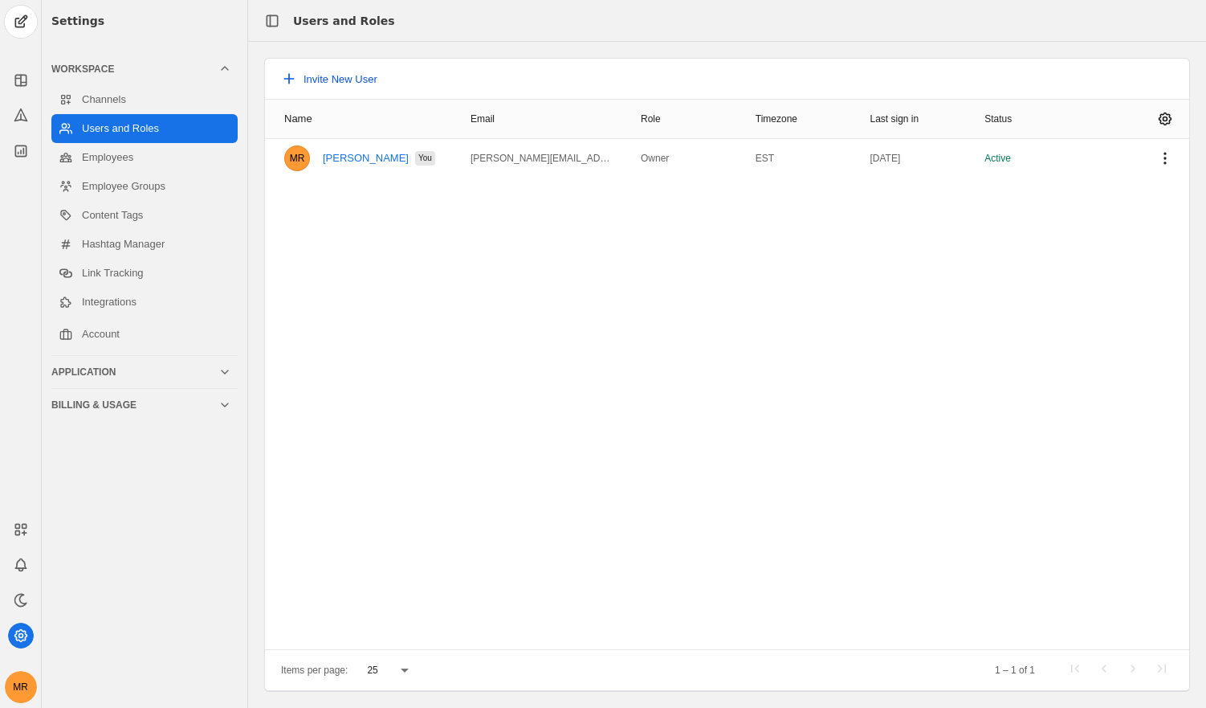
click at [349, 79] on span "Invite New User" at bounding box center [341, 79] width 74 height 12
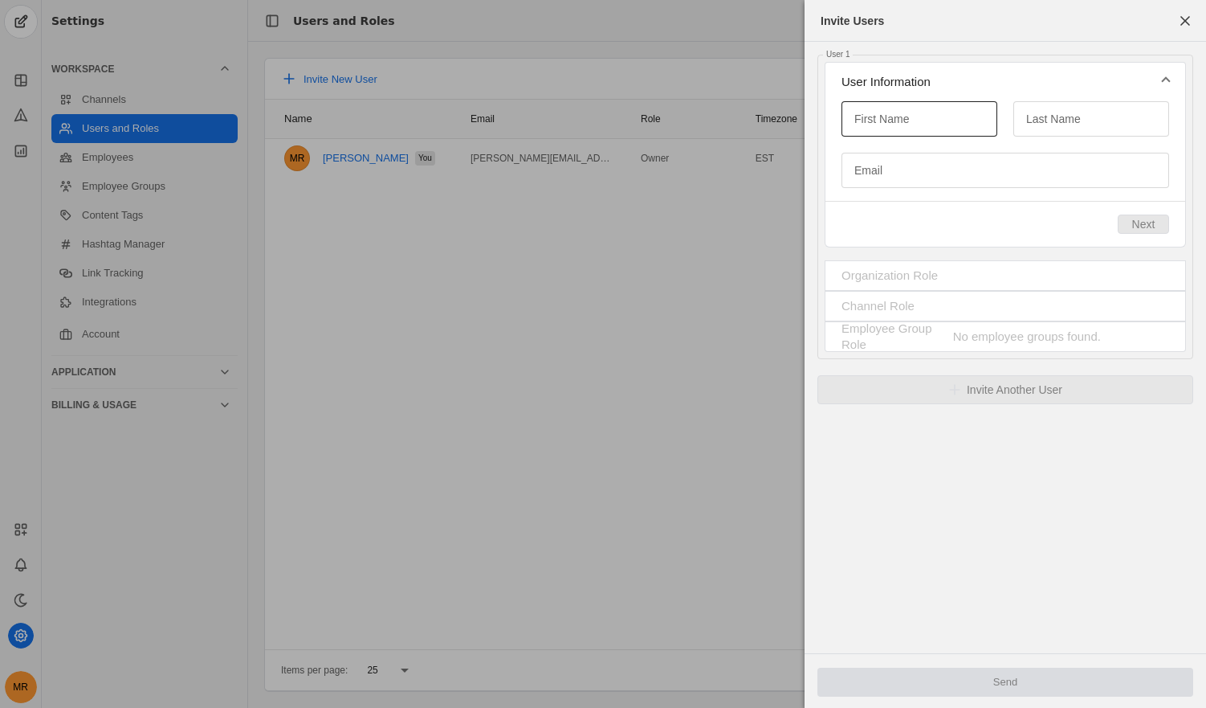
click at [915, 112] on input "First Name" at bounding box center [920, 118] width 130 height 19
type input "Helene"
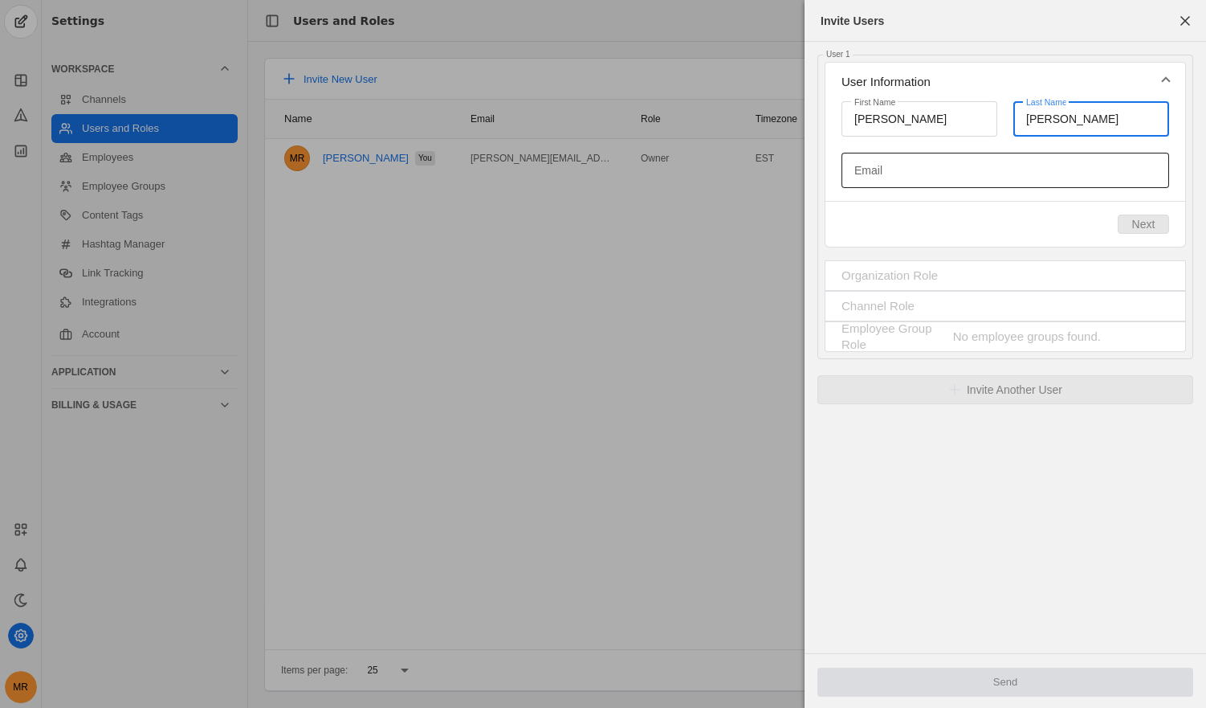
type input "Mercer"
click at [1101, 157] on div at bounding box center [1006, 170] width 302 height 35
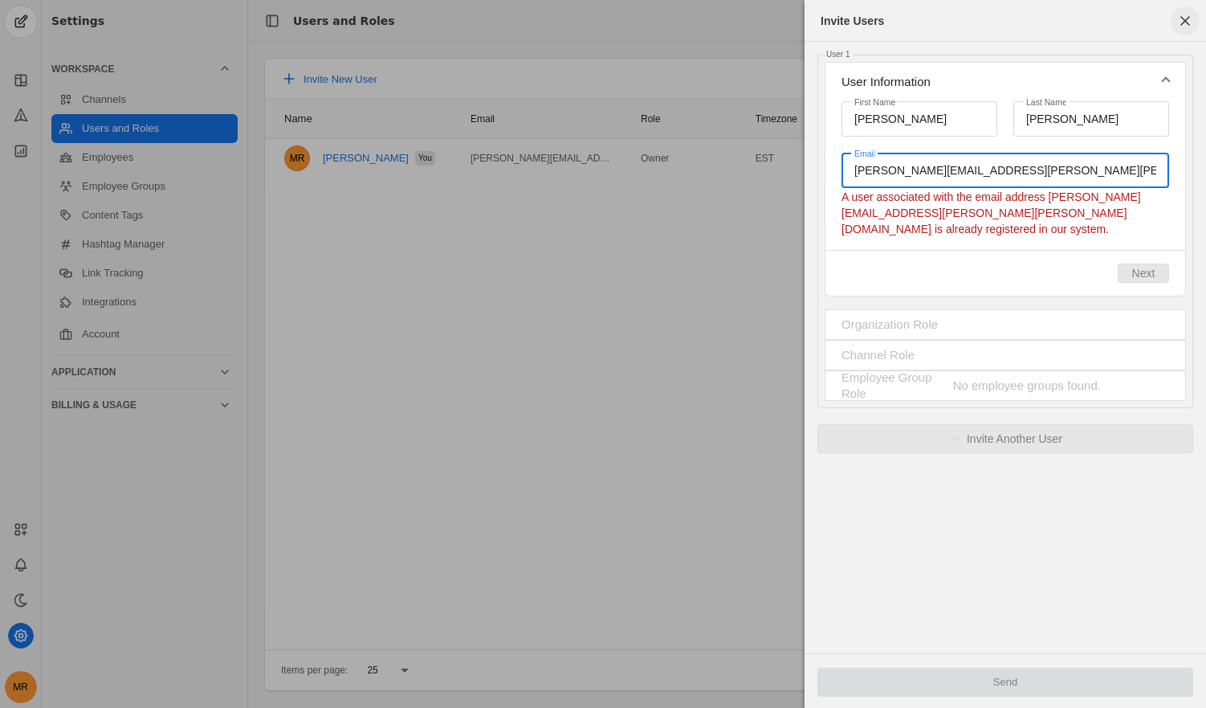
type input "helene.mercer@clyde.us"
click at [1181, 23] on span "button" at bounding box center [1185, 20] width 29 height 29
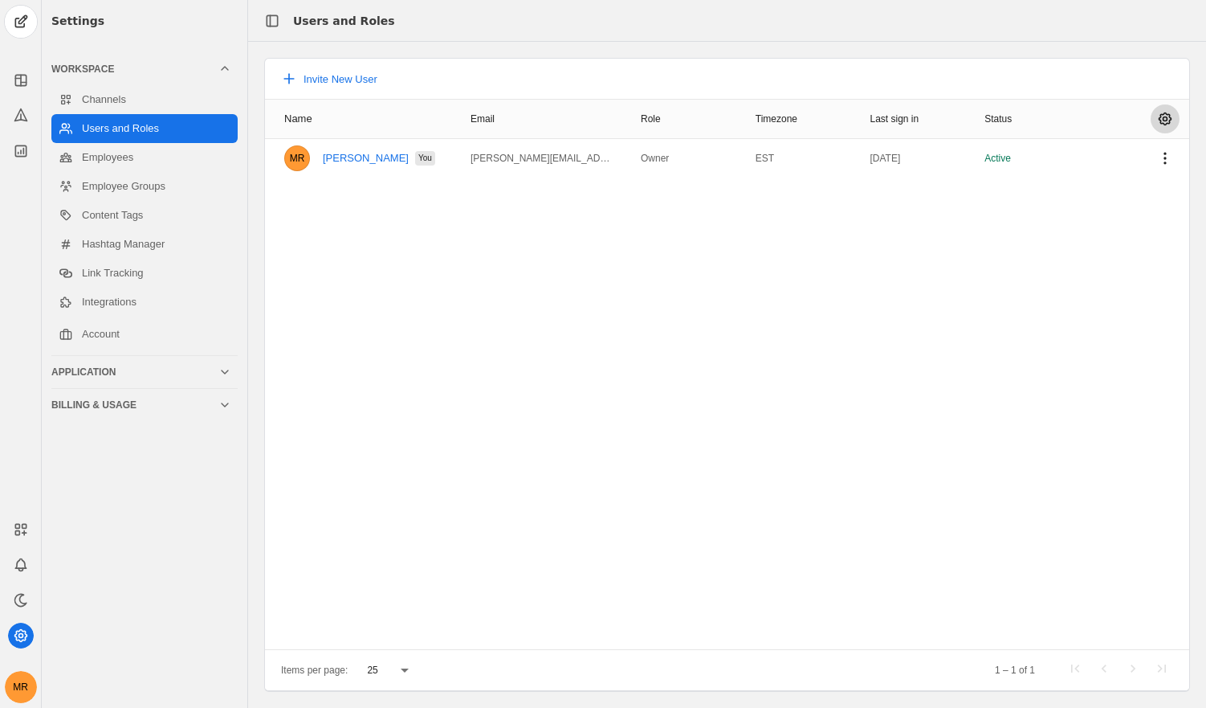
click at [1164, 122] on span "undefined" at bounding box center [1165, 118] width 29 height 29
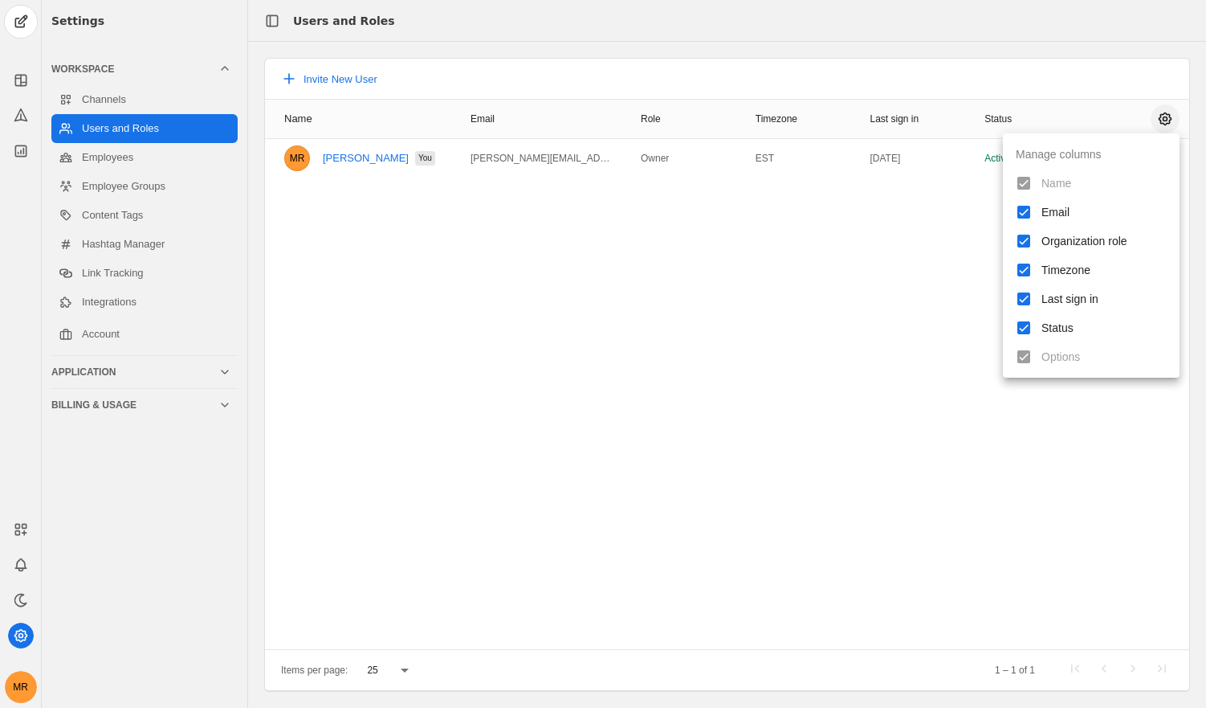
click at [1164, 122] on div at bounding box center [603, 354] width 1206 height 708
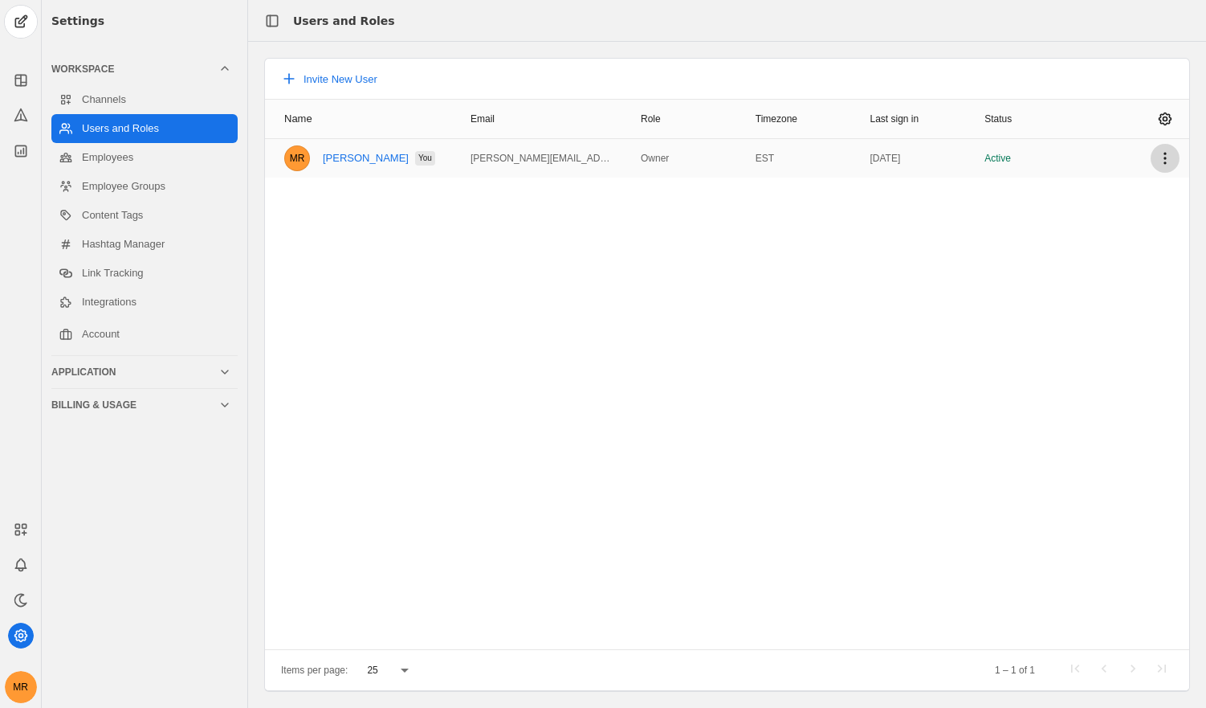
click at [1165, 157] on span "undefined" at bounding box center [1165, 158] width 29 height 29
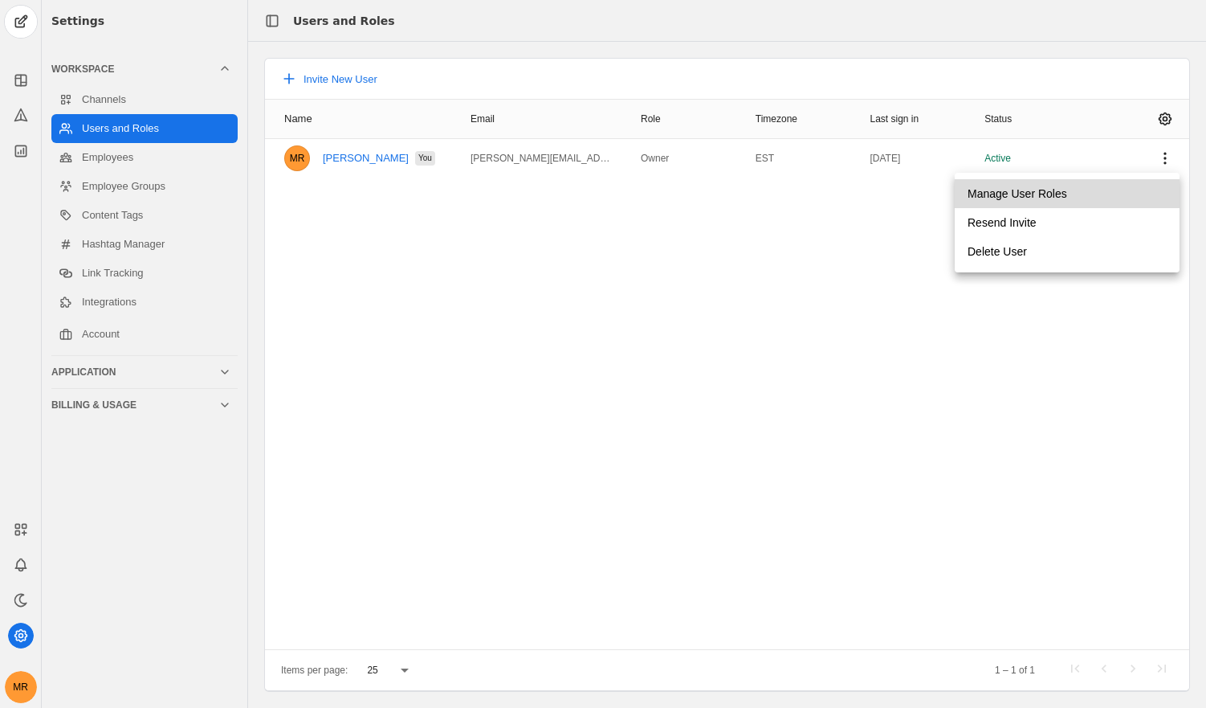
click at [1103, 200] on span "undefined" at bounding box center [1067, 193] width 225 height 29
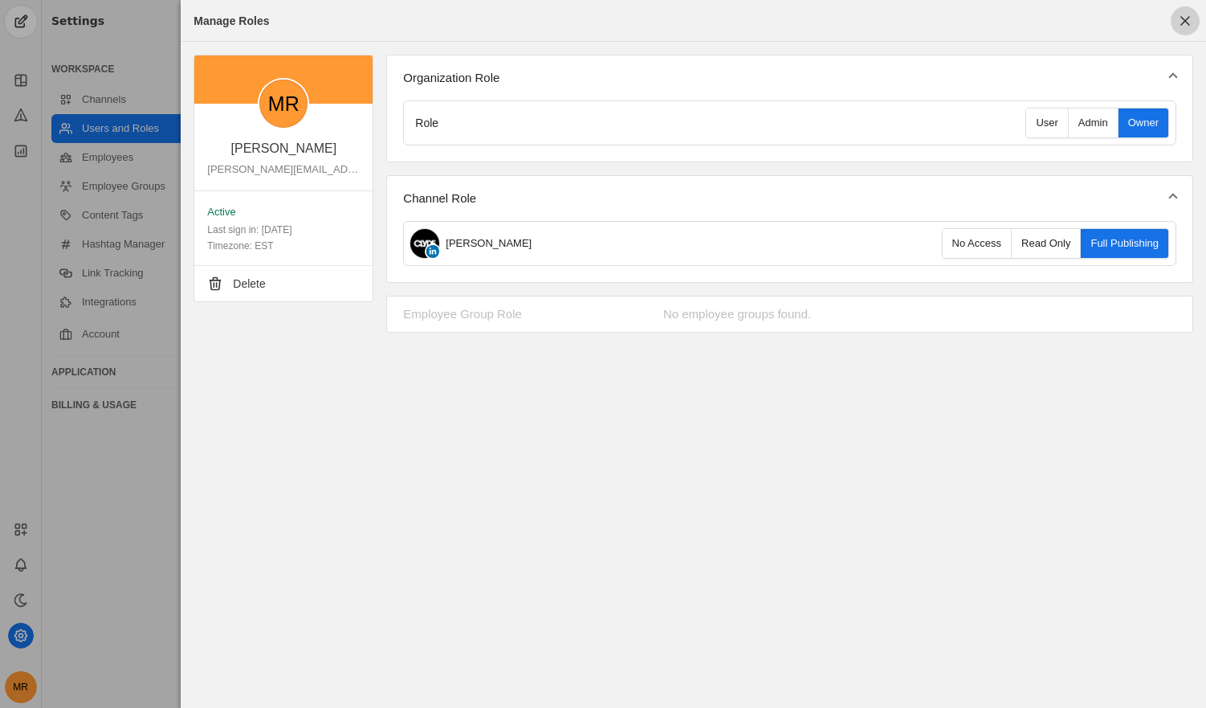
click at [1184, 13] on span "button" at bounding box center [1185, 20] width 29 height 29
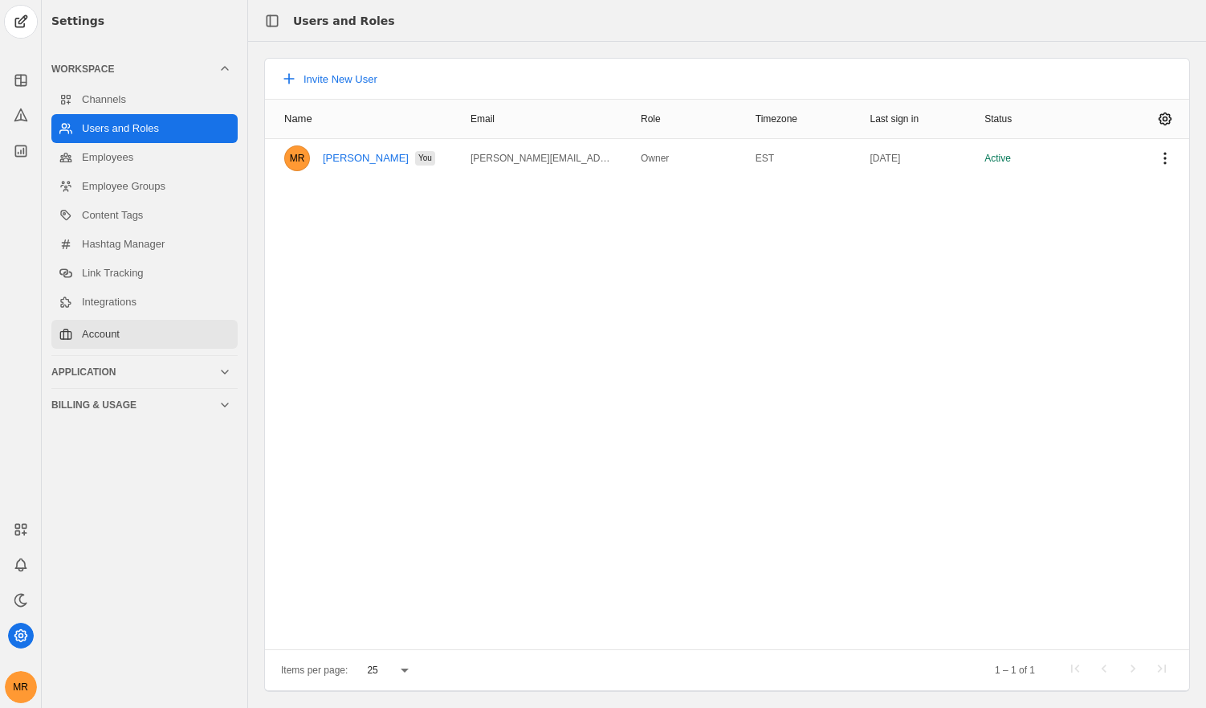
click at [157, 339] on link "Account" at bounding box center [144, 334] width 186 height 29
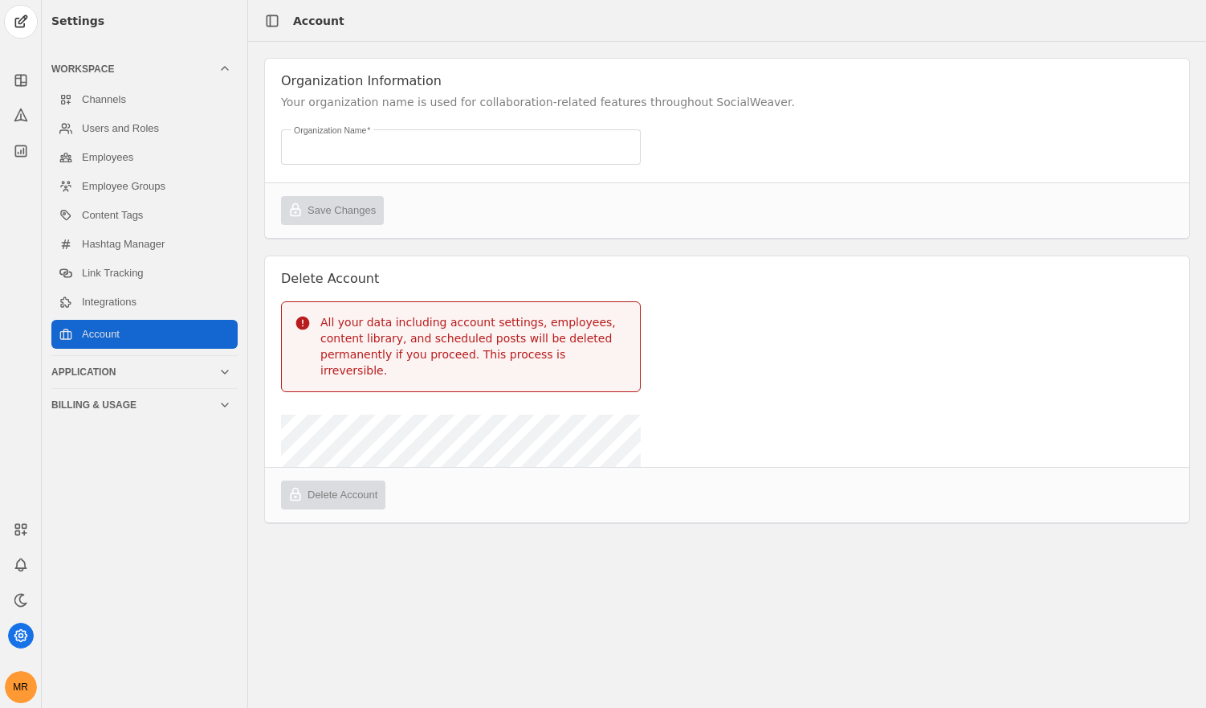
type input "CLYDE"
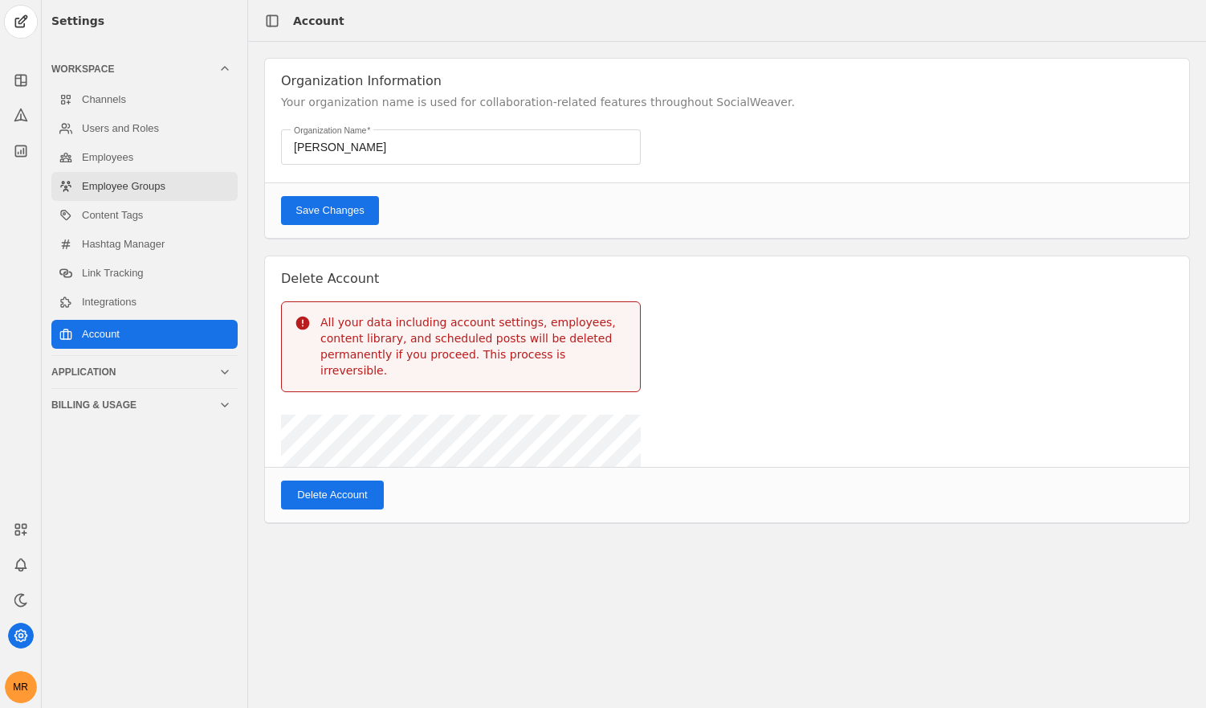
click at [124, 197] on link "Employee Groups" at bounding box center [144, 186] width 186 height 29
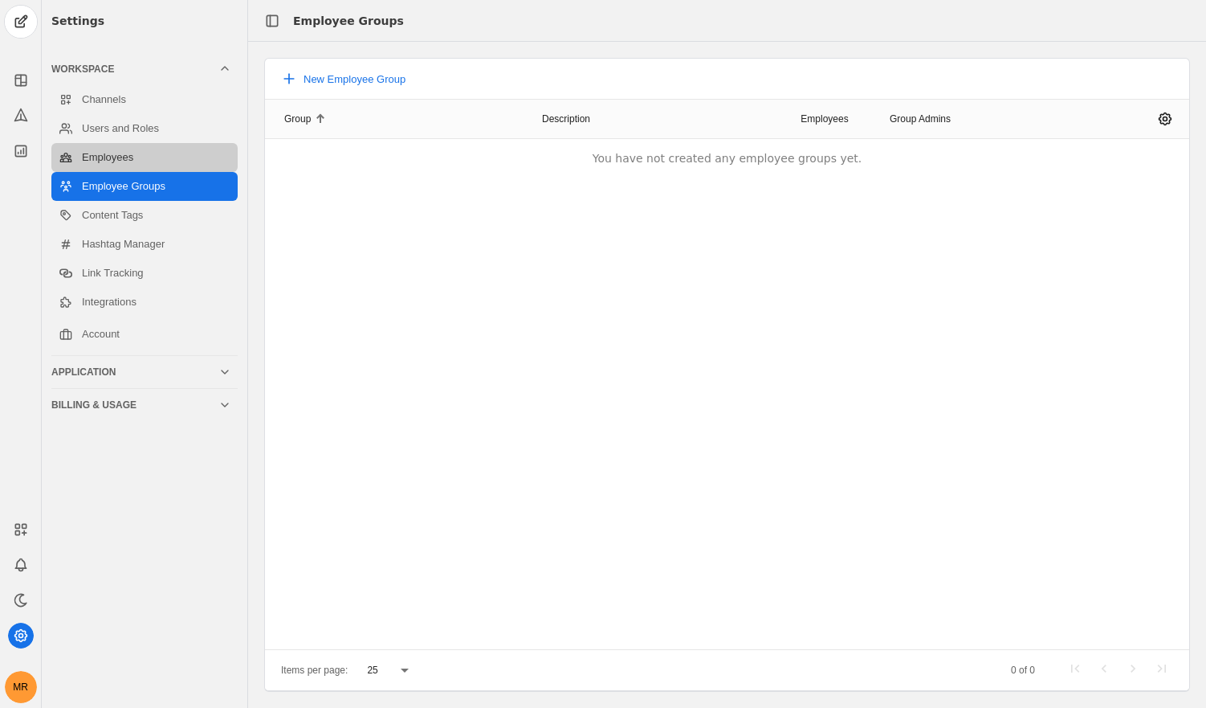
click at [112, 165] on link "Employees" at bounding box center [144, 157] width 186 height 29
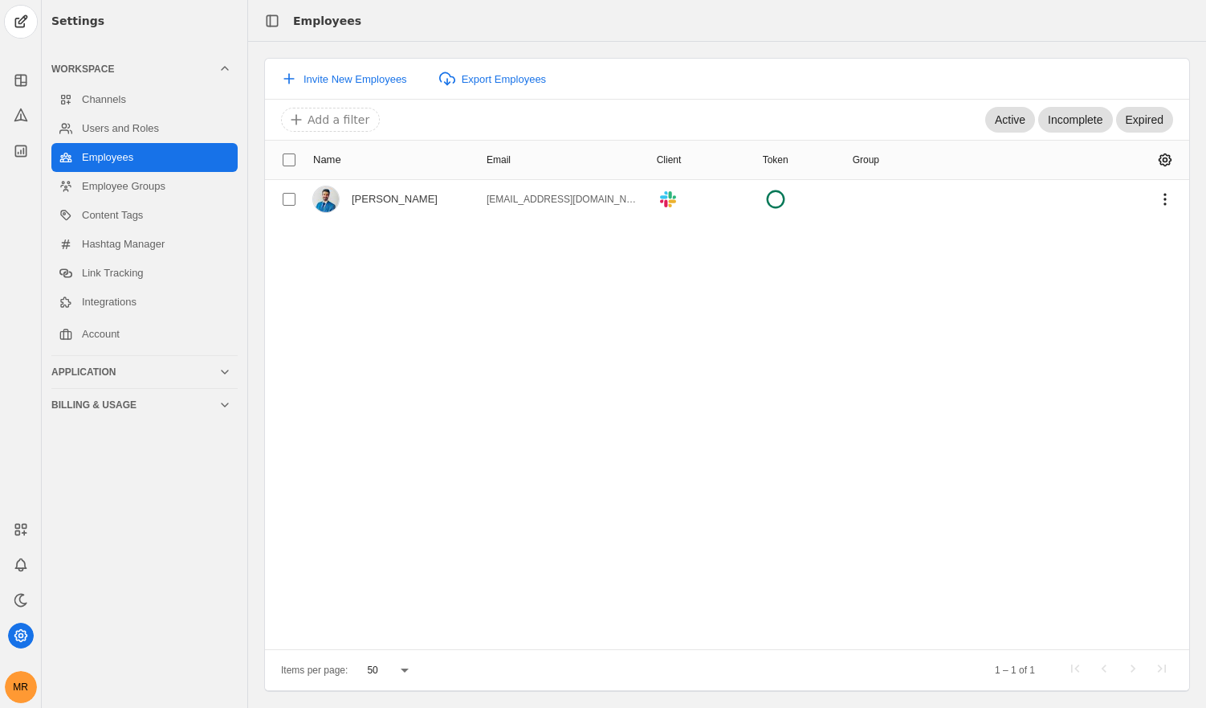
click at [457, 381] on div "Name Email Client Token Group Matteo Roberts matteoroberts1@gmail.com .cls-1{fi…" at bounding box center [727, 394] width 924 height 509
click at [127, 126] on link "Users and Roles" at bounding box center [144, 128] width 186 height 29
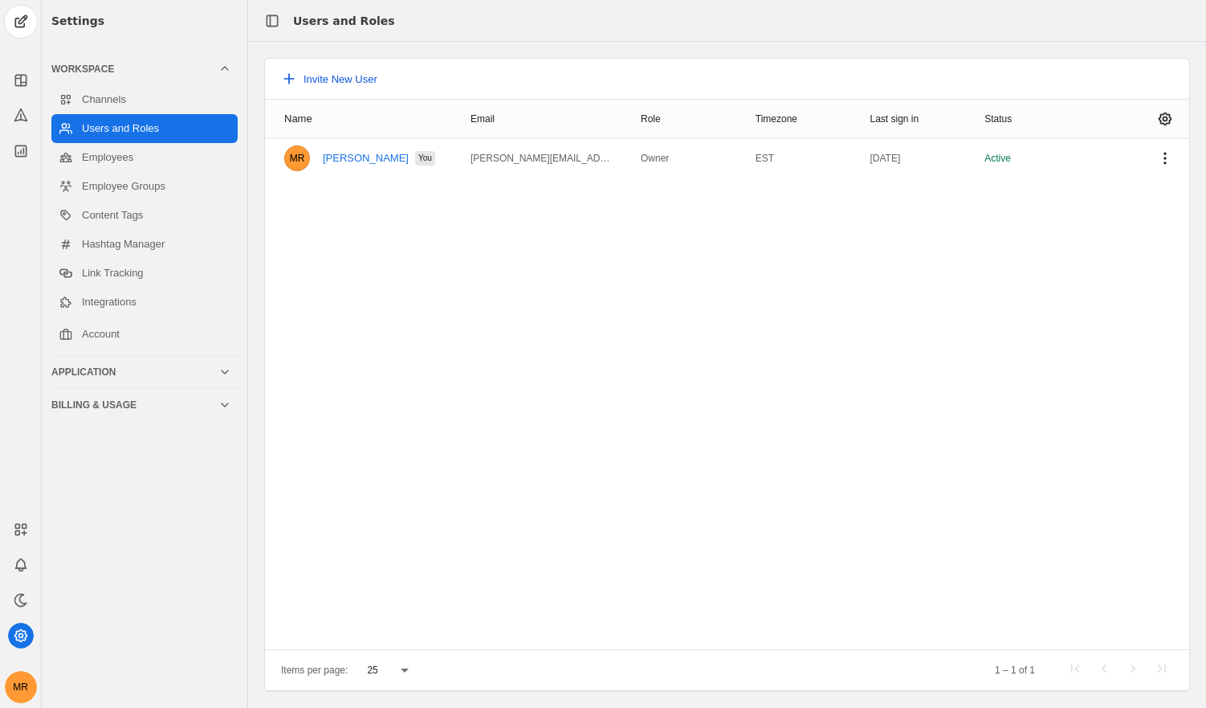
click at [340, 88] on button "Invite New User" at bounding box center [329, 78] width 116 height 29
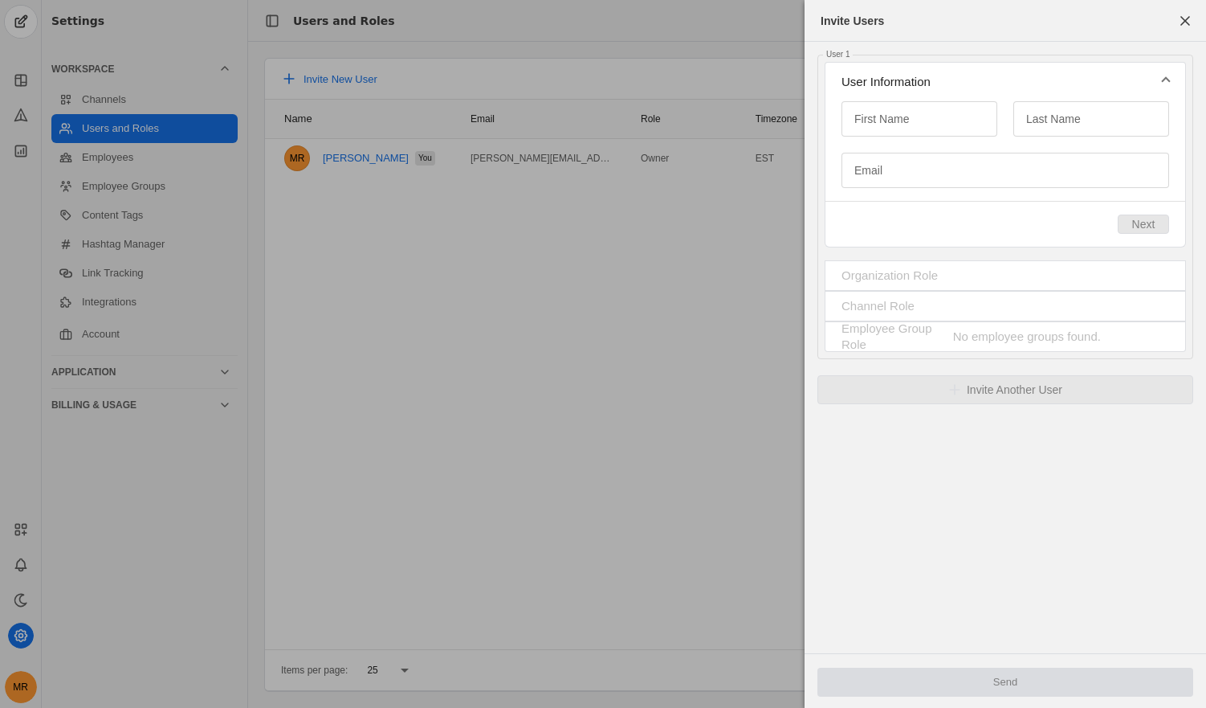
click at [988, 282] on mat-panel-title "Organization Role" at bounding box center [996, 275] width 308 height 16
click at [995, 298] on mat-panel-title "Channel Role" at bounding box center [996, 306] width 308 height 16
click at [1181, 30] on span "button" at bounding box center [1185, 20] width 29 height 29
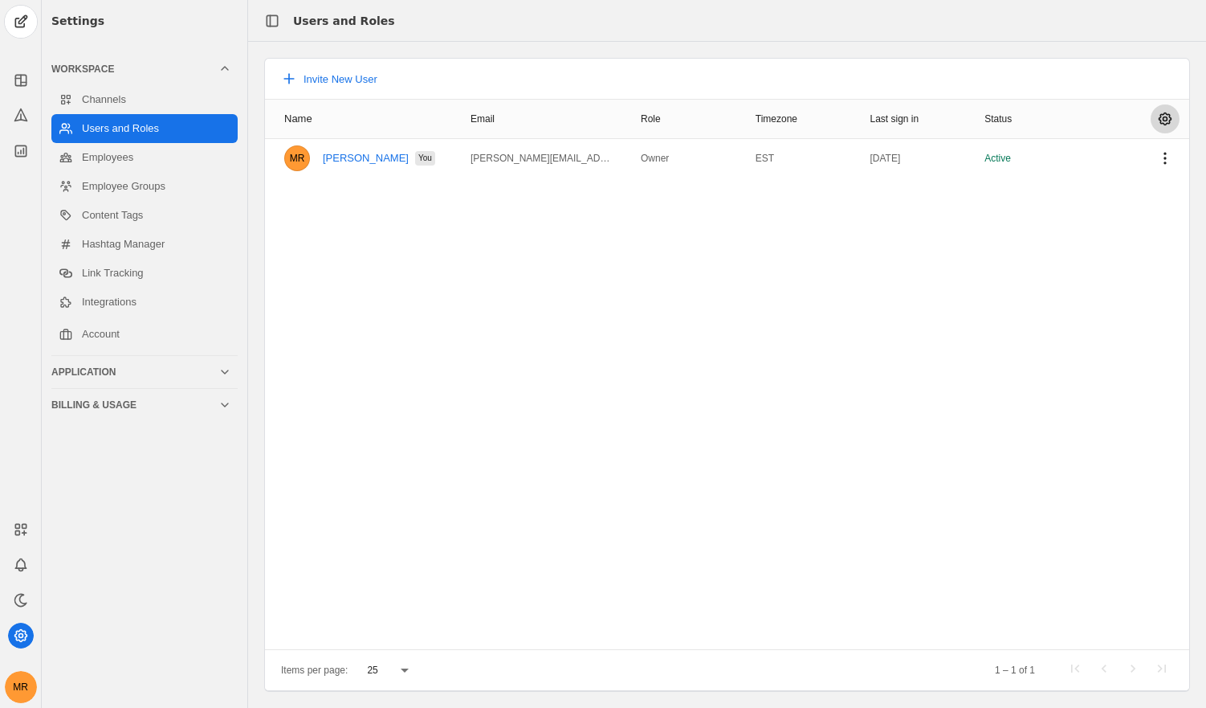
click at [1174, 123] on span "undefined" at bounding box center [1165, 118] width 29 height 29
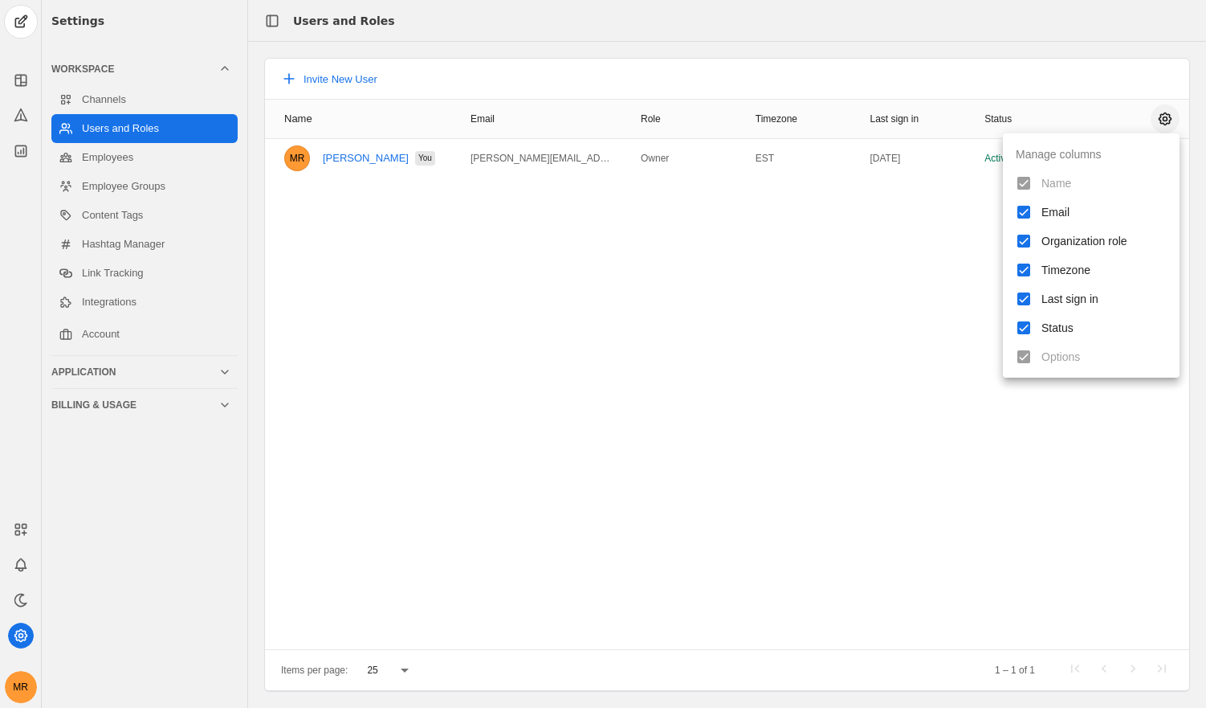
click at [1174, 123] on div at bounding box center [603, 354] width 1206 height 708
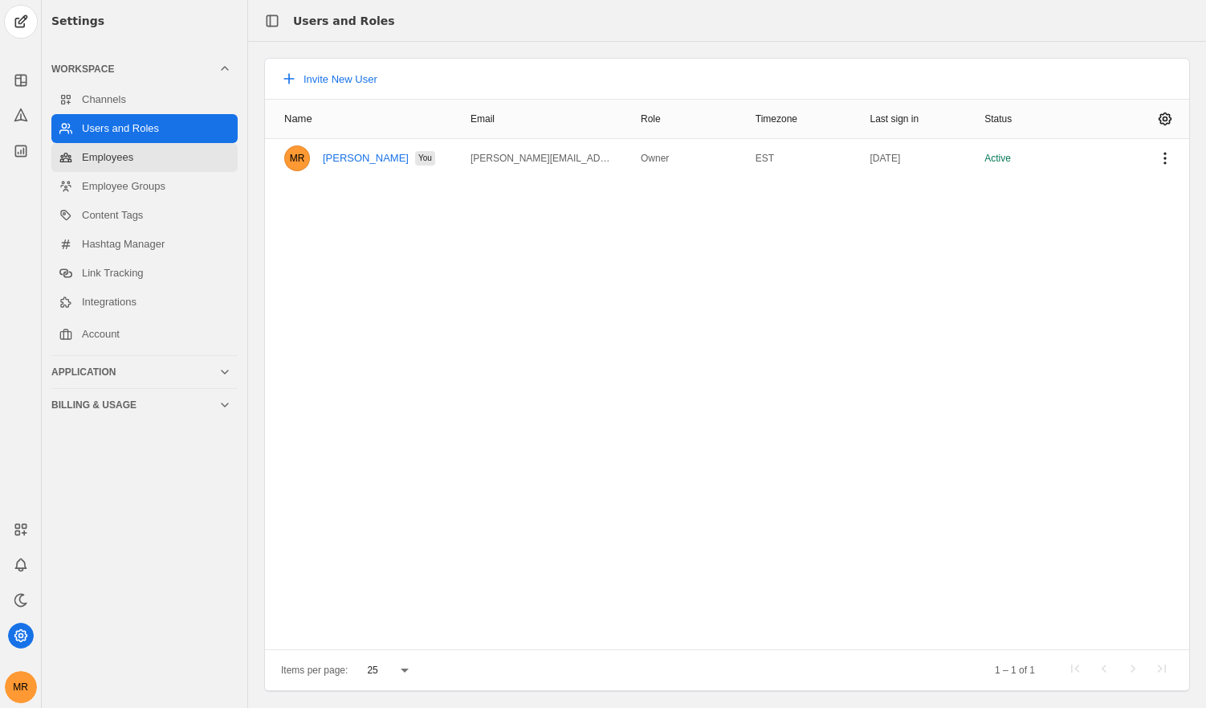
click at [151, 159] on link "Employees" at bounding box center [144, 157] width 186 height 29
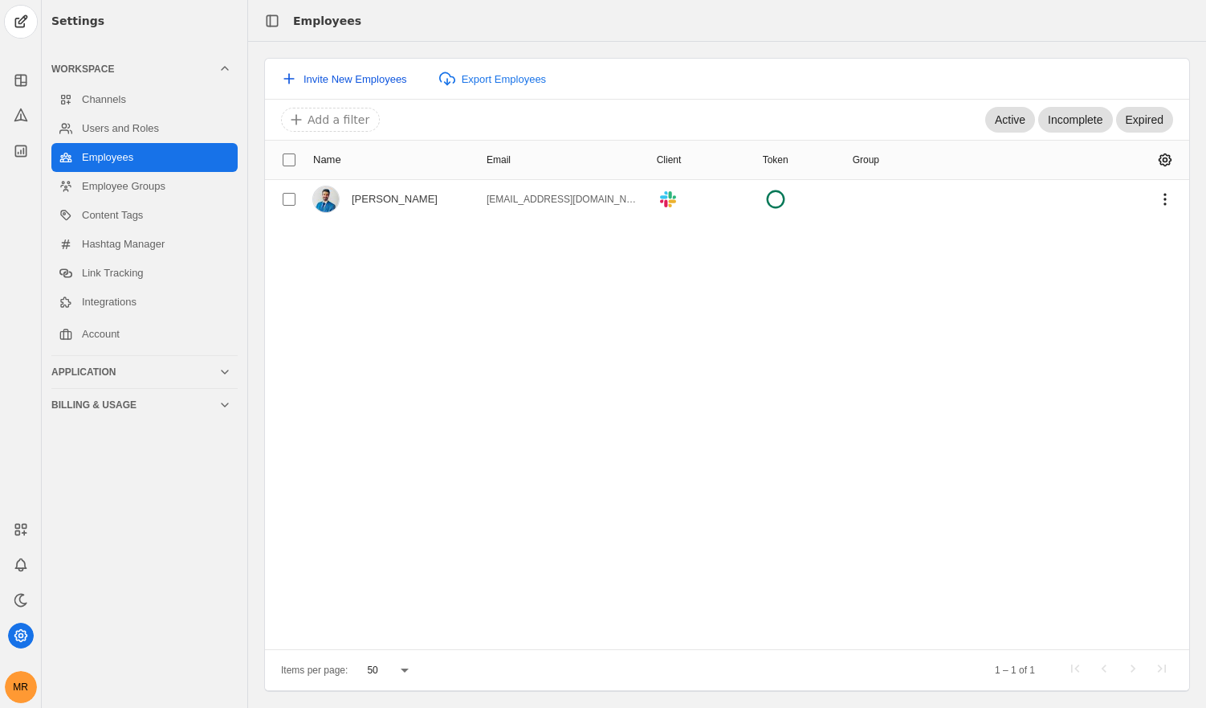
click at [337, 90] on button "Invite New Employees" at bounding box center [343, 78] width 145 height 29
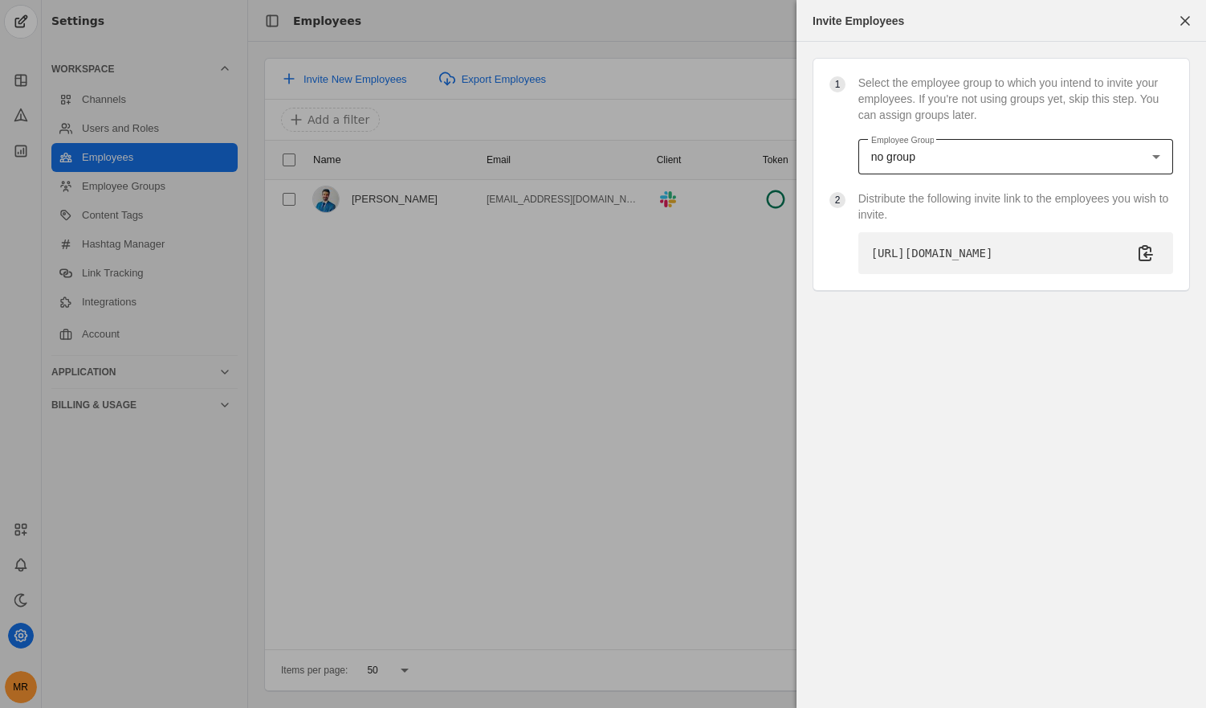
click at [966, 149] on div "no group" at bounding box center [1011, 157] width 281 height 16
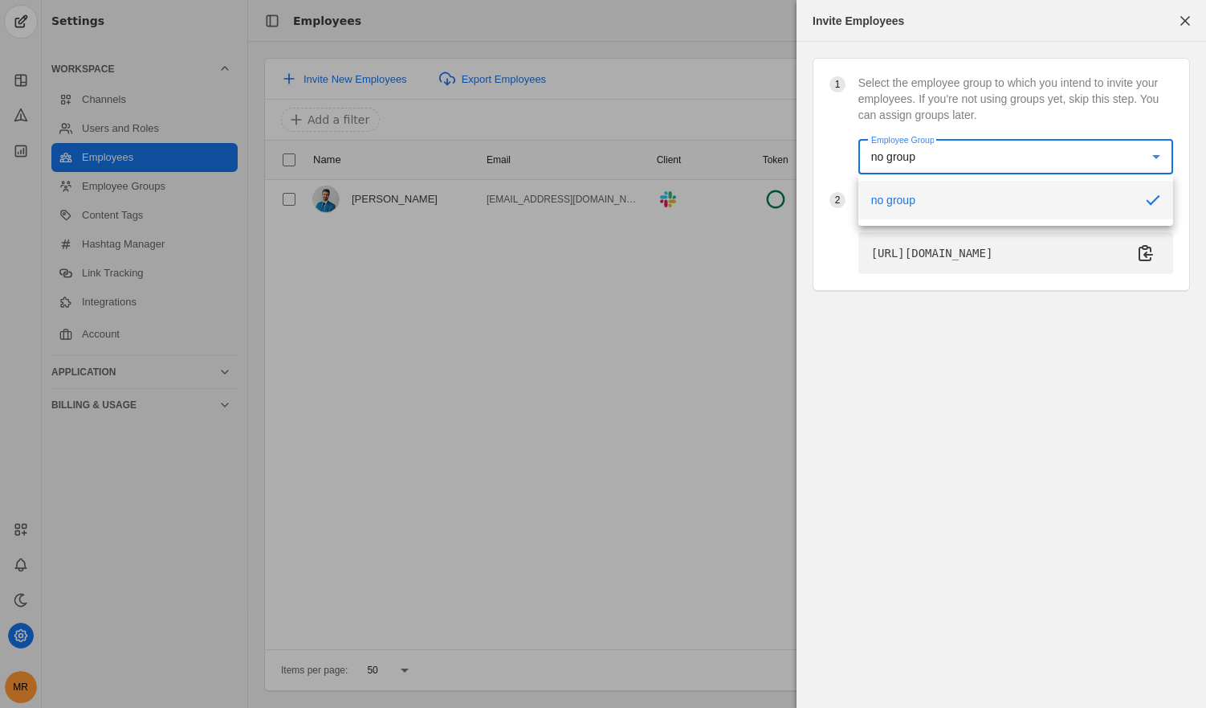
click at [961, 145] on div at bounding box center [603, 354] width 1206 height 708
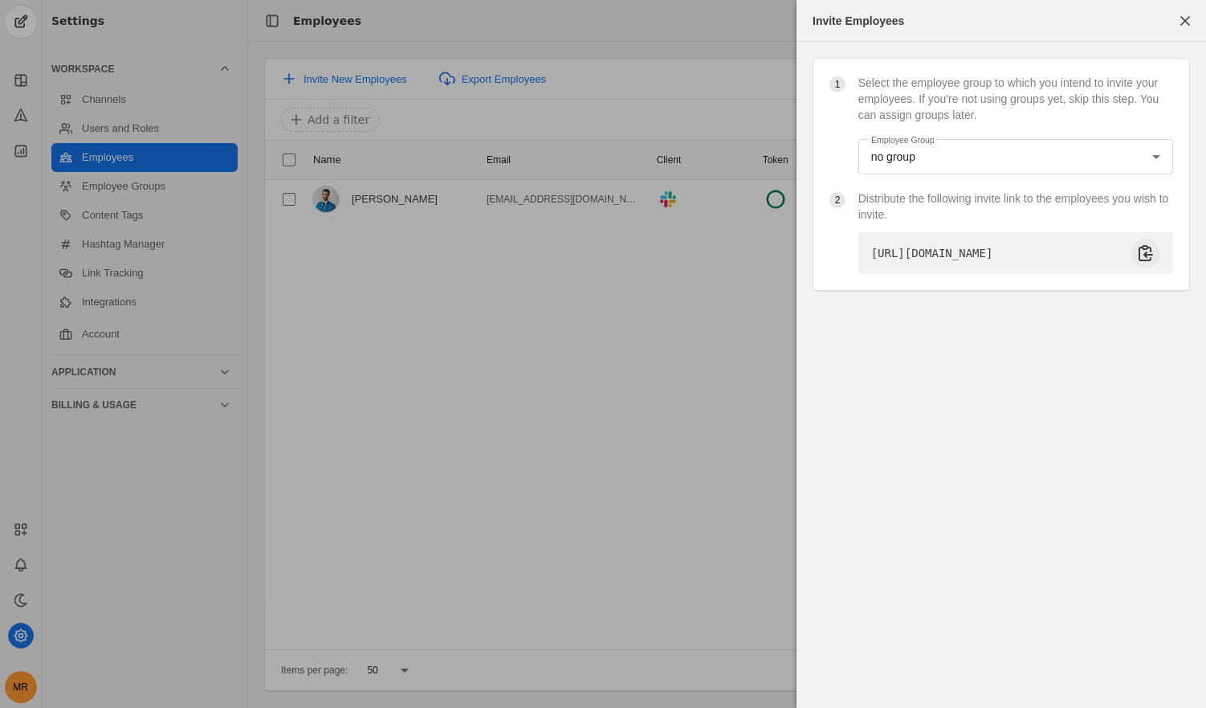
click at [1144, 267] on span "undefined" at bounding box center [1146, 253] width 29 height 29
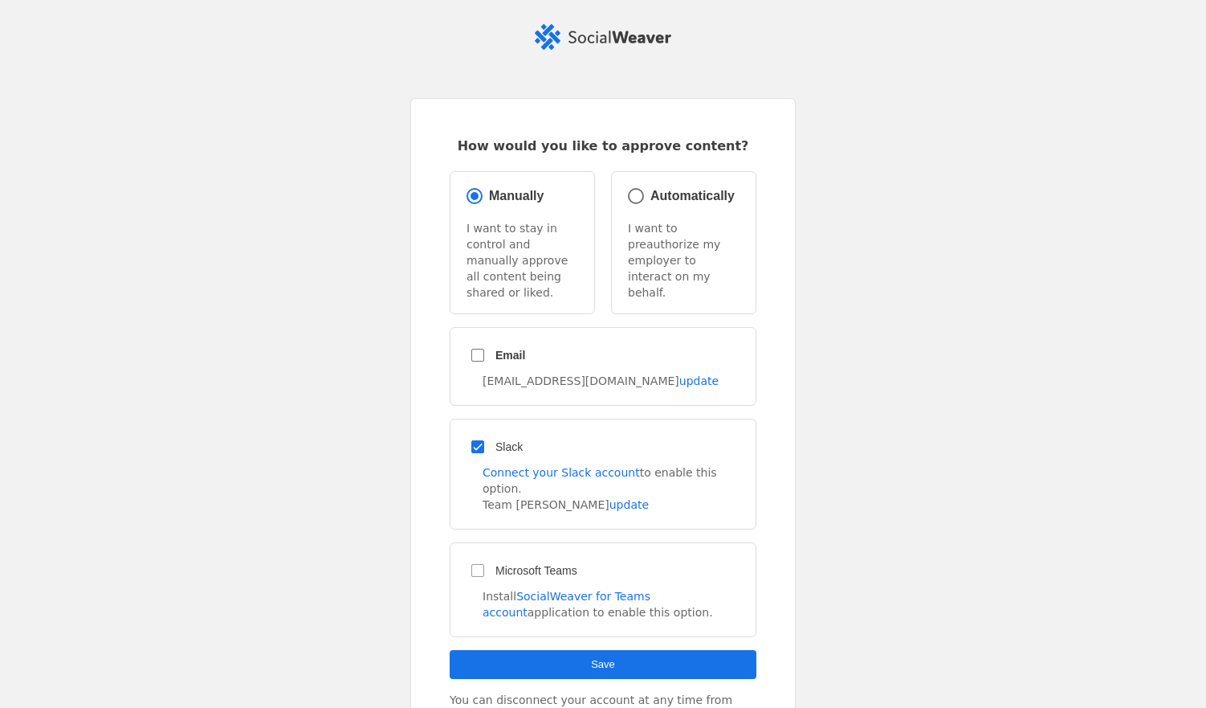
scroll to position [161, 0]
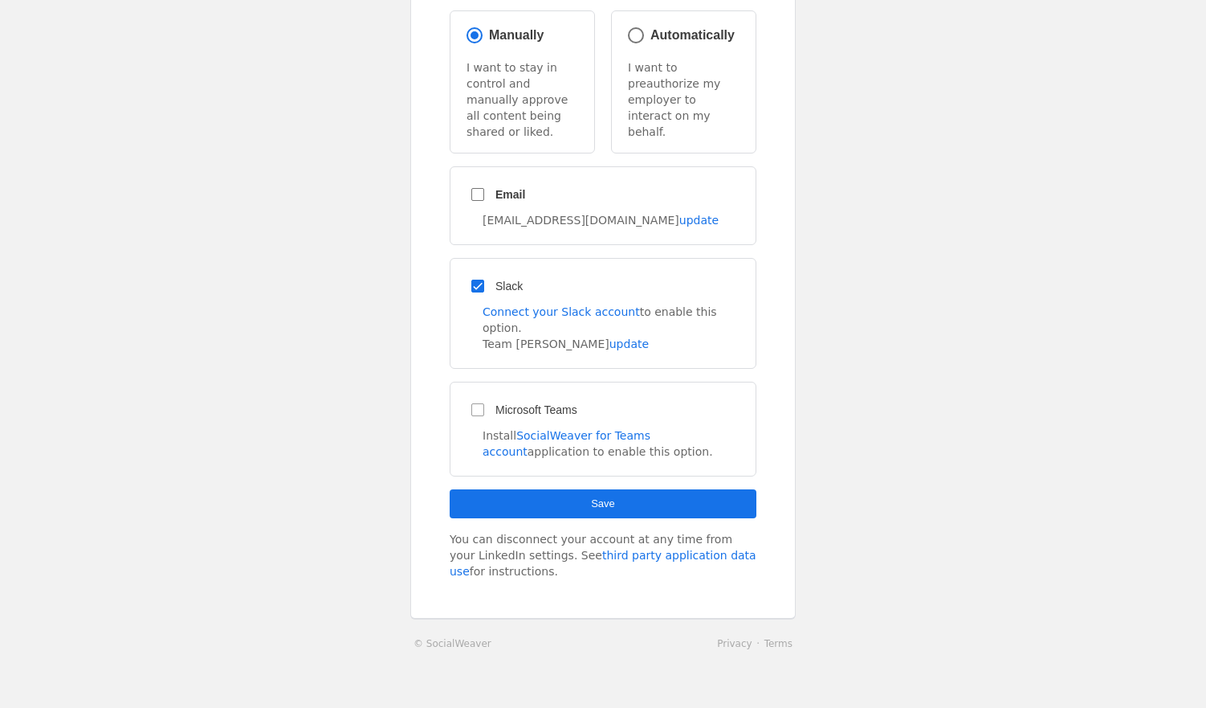
click at [686, 489] on span "submit" at bounding box center [603, 503] width 307 height 29
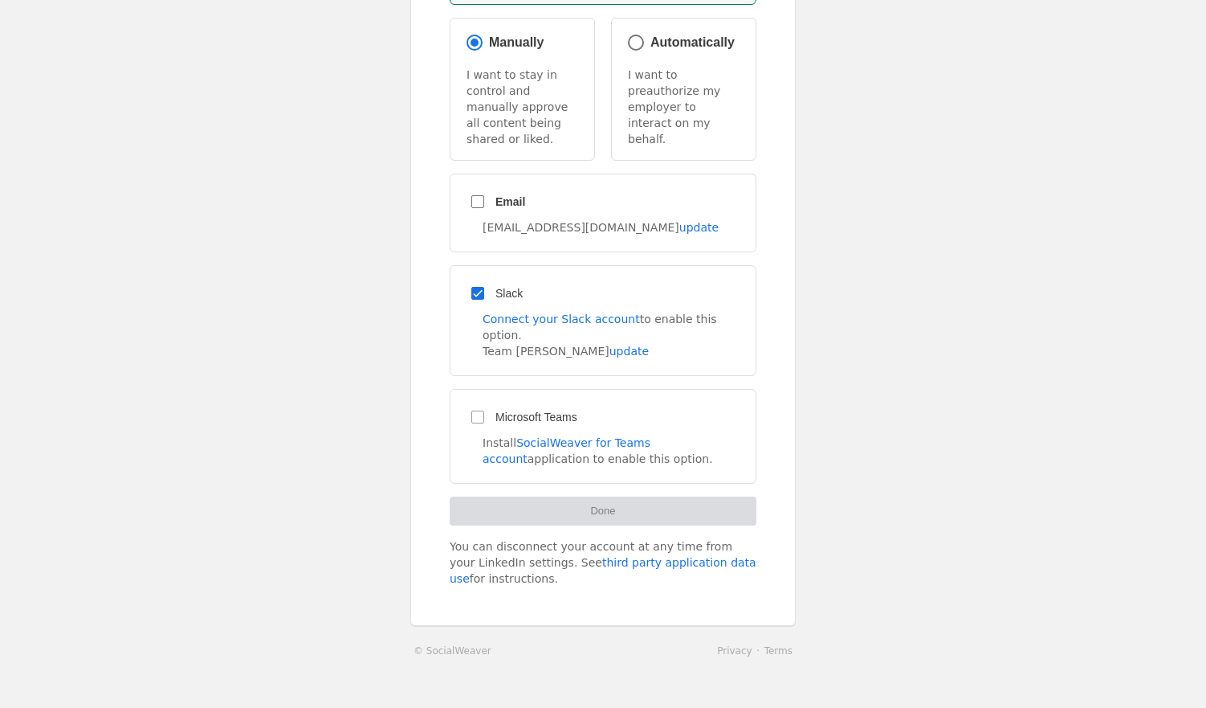
scroll to position [232, 0]
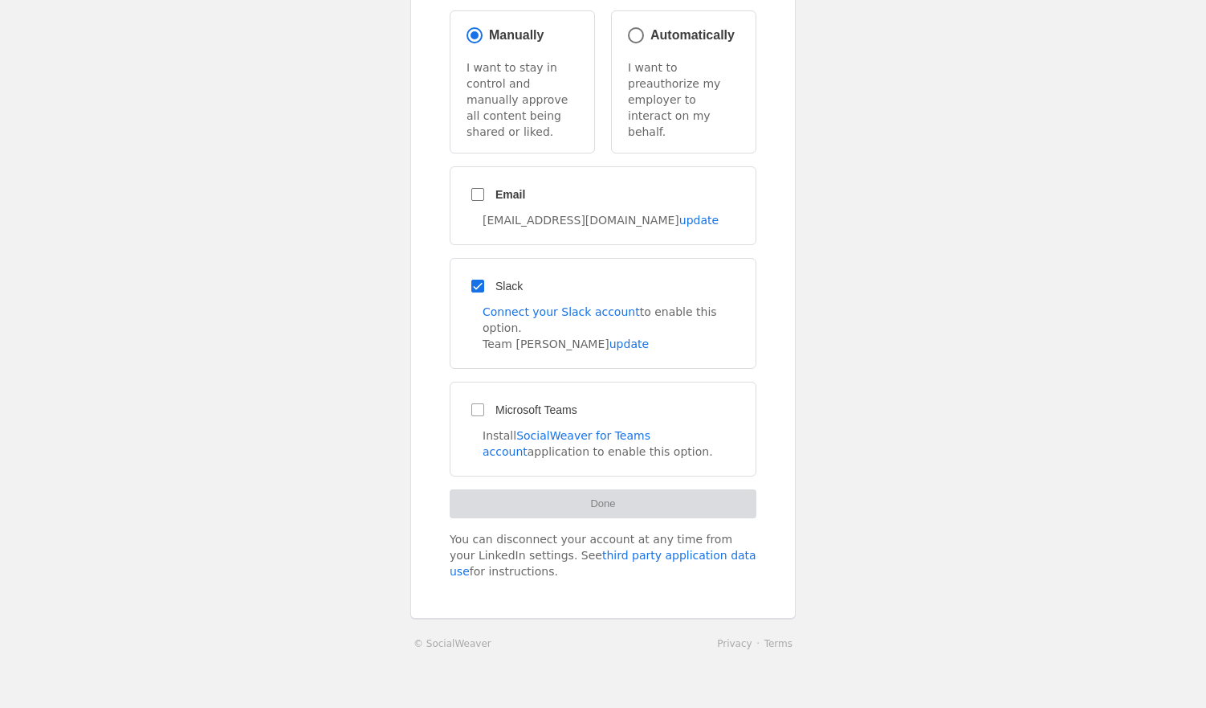
click at [645, 489] on div "Done" at bounding box center [603, 503] width 307 height 29
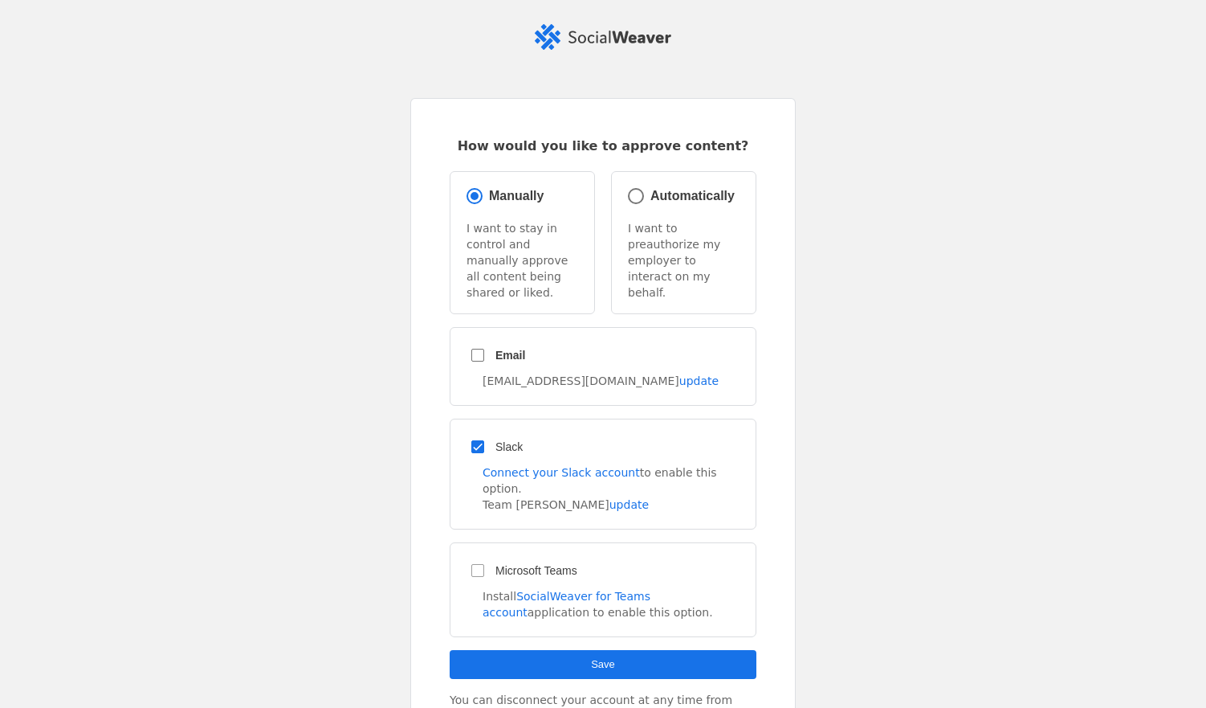
scroll to position [161, 0]
